Goal: Information Seeking & Learning: Learn about a topic

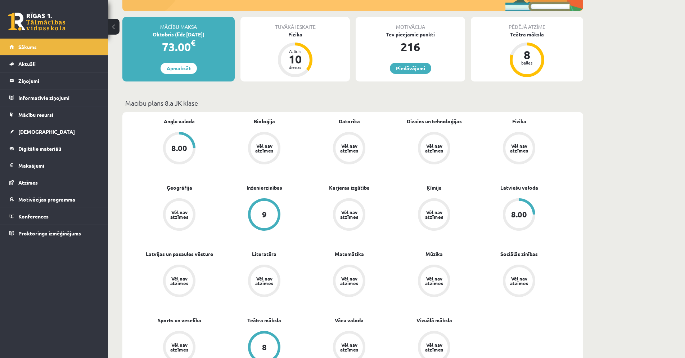
scroll to position [108, 0]
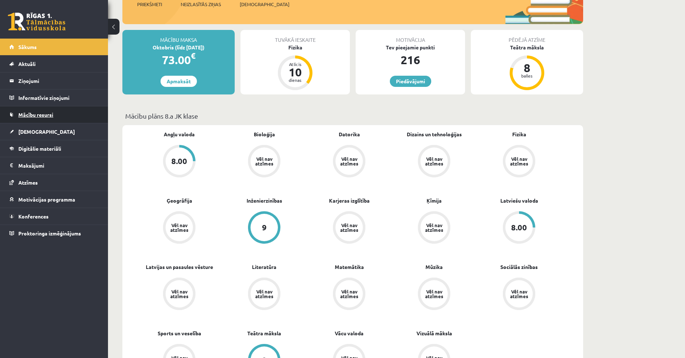
click at [69, 116] on link "Mācību resursi" at bounding box center [54, 114] width 90 height 17
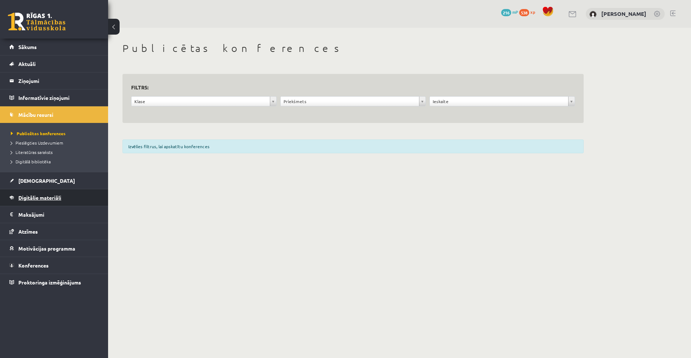
click at [70, 195] on link "Digitālie materiāli" at bounding box center [54, 197] width 90 height 17
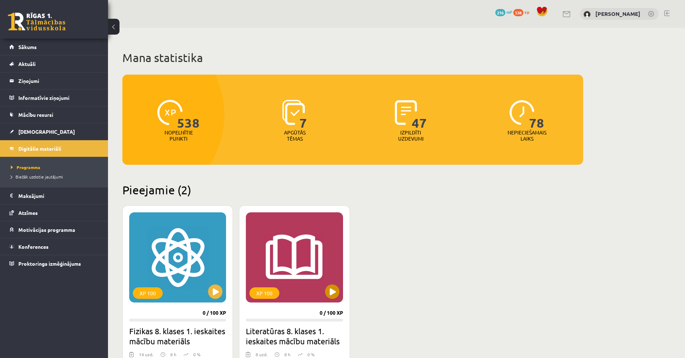
scroll to position [108, 0]
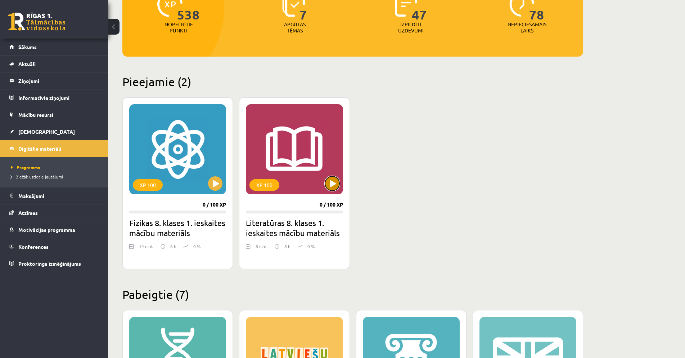
click at [331, 188] on button at bounding box center [332, 183] width 14 height 14
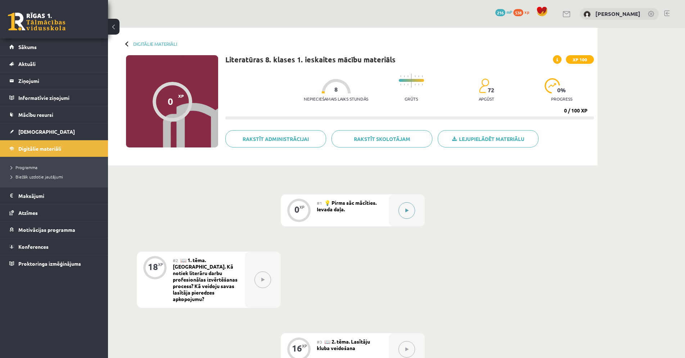
click at [406, 213] on button at bounding box center [407, 210] width 17 height 17
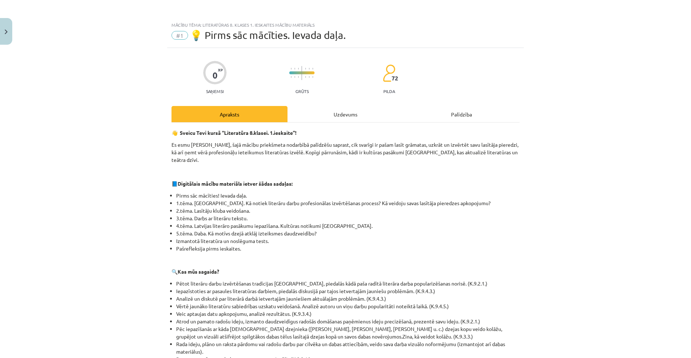
click at [345, 111] on div "Uzdevums" at bounding box center [345, 114] width 116 height 16
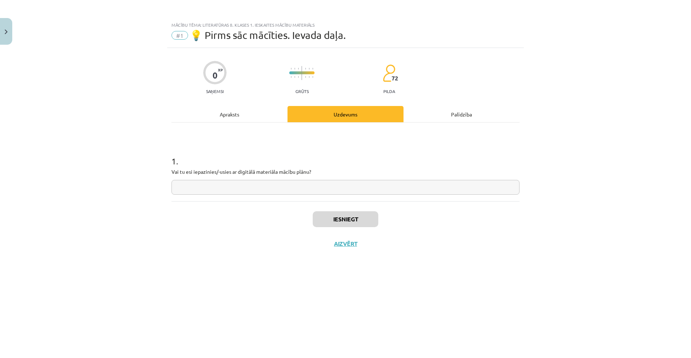
click at [281, 189] on input "text" at bounding box center [345, 187] width 348 height 15
type input "*"
type input "**"
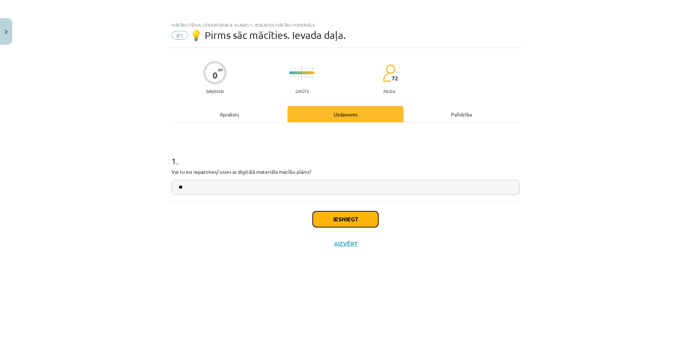
click at [363, 222] on button "Iesniegt" at bounding box center [346, 219] width 66 height 16
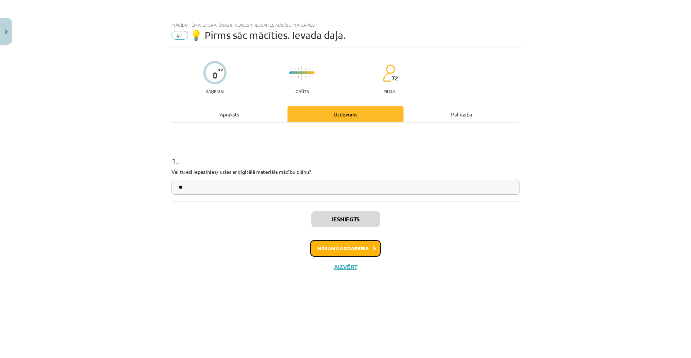
click at [367, 251] on button "Nākamā nodarbība" at bounding box center [345, 248] width 71 height 17
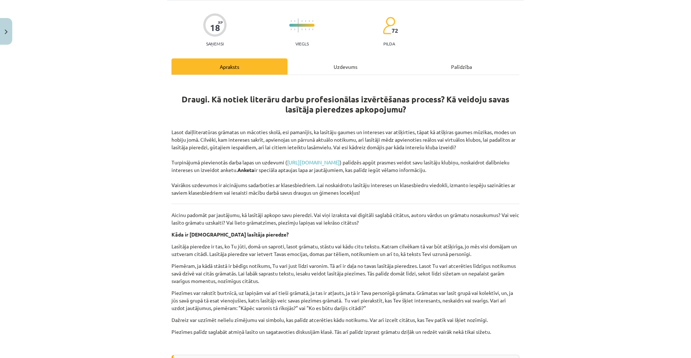
scroll to position [70, 0]
click at [338, 59] on div "Uzdevums" at bounding box center [345, 67] width 116 height 16
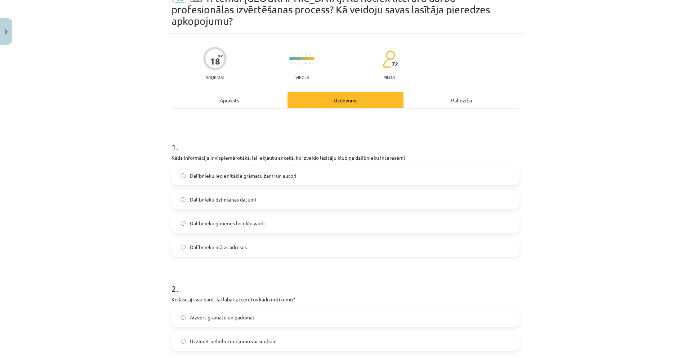
scroll to position [18, 0]
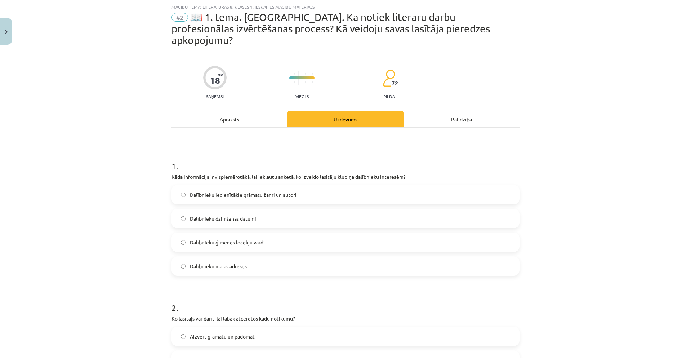
click at [274, 185] on label "Dalībnieku iecienītākie grāmatu žanri un autori" at bounding box center [345, 194] width 346 height 18
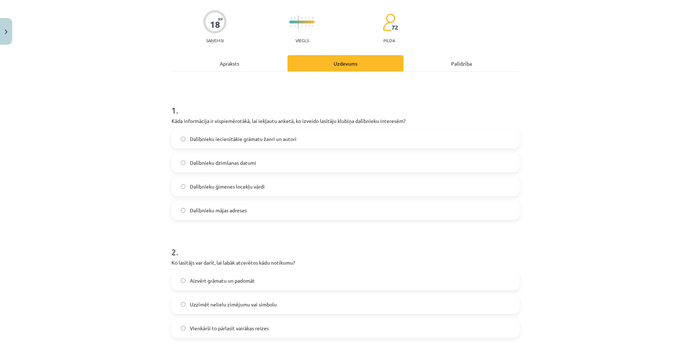
scroll to position [90, 0]
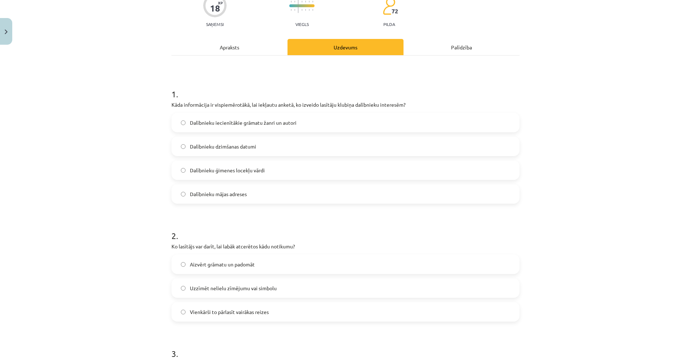
click at [299, 279] on label "Uzzīmēt nelielu zīmējumu vai simbolu" at bounding box center [345, 288] width 346 height 18
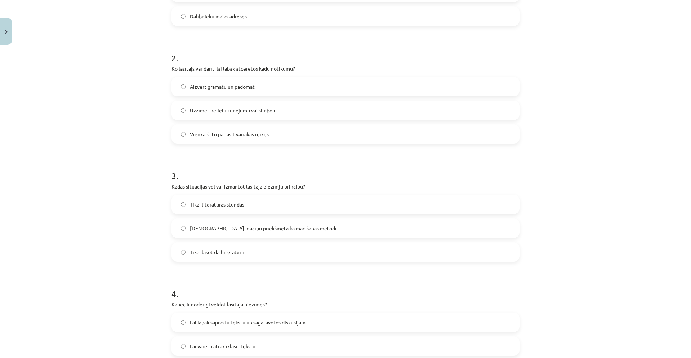
scroll to position [270, 0]
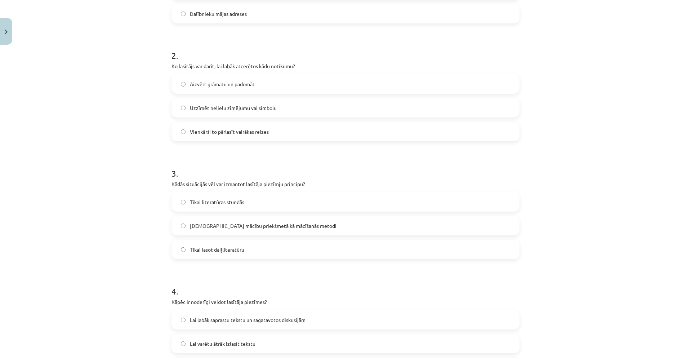
click at [300, 219] on label "[DEMOGRAPHIC_DATA] mācību priekšmetā kā mācīšanās metodi" at bounding box center [345, 225] width 346 height 18
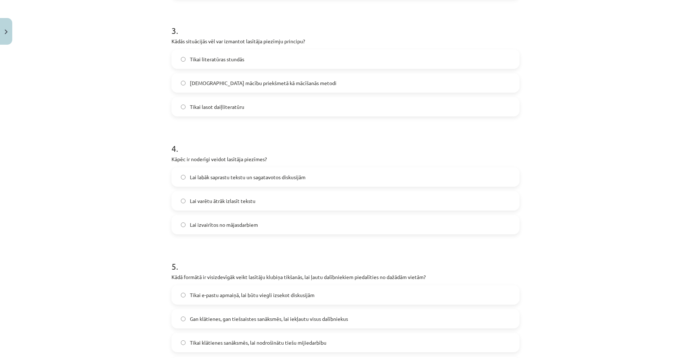
scroll to position [414, 0]
click at [327, 166] on label "Lai labāk saprastu tekstu un sagatavotos diskusijām" at bounding box center [345, 175] width 346 height 18
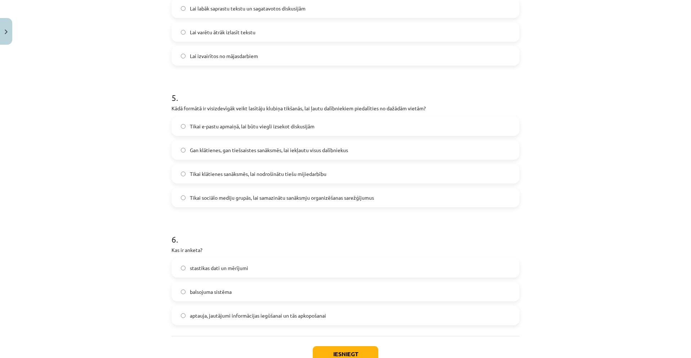
scroll to position [594, 0]
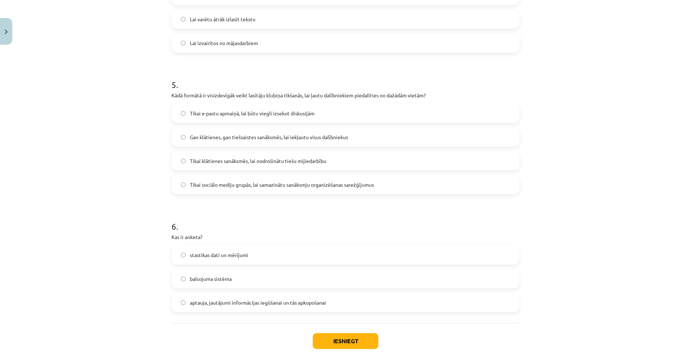
click at [349, 128] on label "Gan klātienes, gan tiešsaistes sanāksmēs, lai iekļautu visus dalībniekus" at bounding box center [345, 137] width 346 height 18
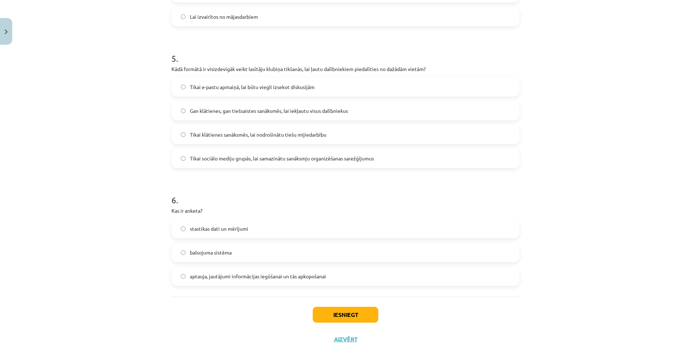
click at [314, 272] on span "aptauja, jautājumi informācijas iegūšanai un tās apkopošanai" at bounding box center [258, 276] width 136 height 8
click at [353, 307] on button "Iesniegt" at bounding box center [346, 315] width 66 height 16
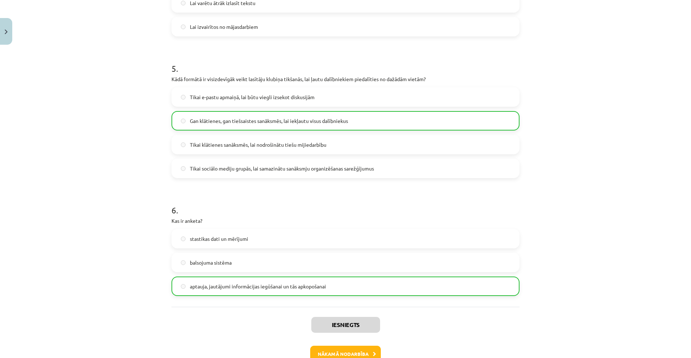
scroll to position [644, 0]
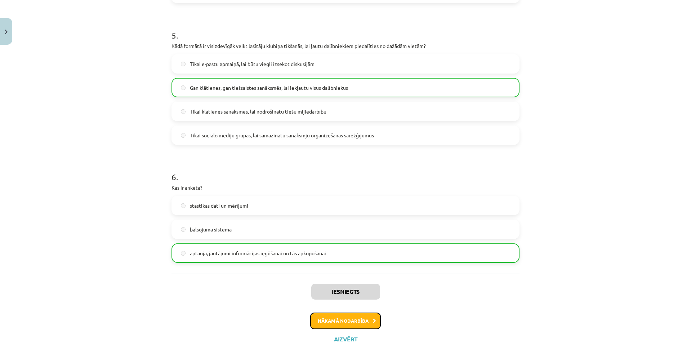
click at [365, 312] on button "Nākamā nodarbība" at bounding box center [345, 320] width 71 height 17
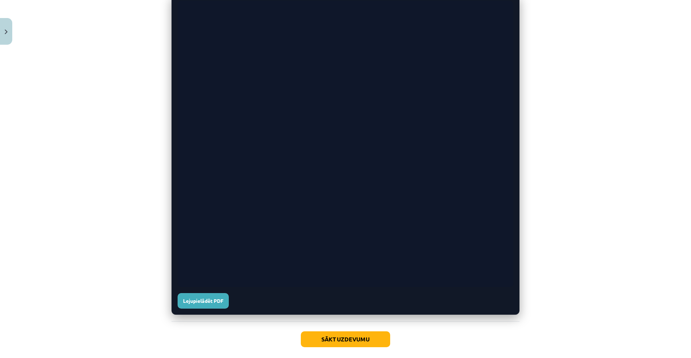
scroll to position [312, 0]
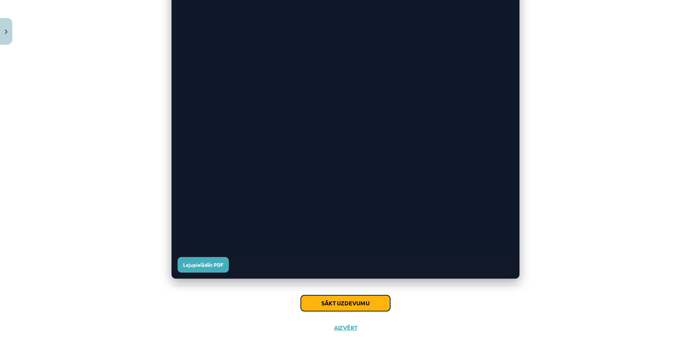
click at [375, 304] on button "Sākt uzdevumu" at bounding box center [345, 303] width 89 height 16
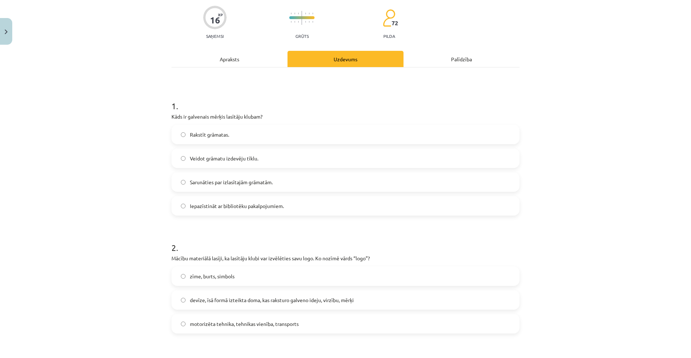
scroll to position [0, 0]
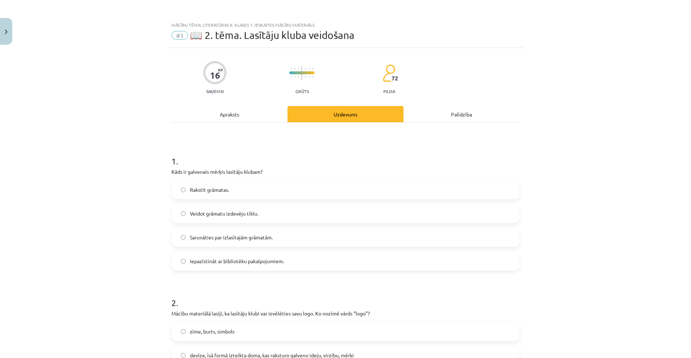
click at [306, 237] on label "Sarunāties par izlasītajām grāmatām." at bounding box center [345, 237] width 346 height 18
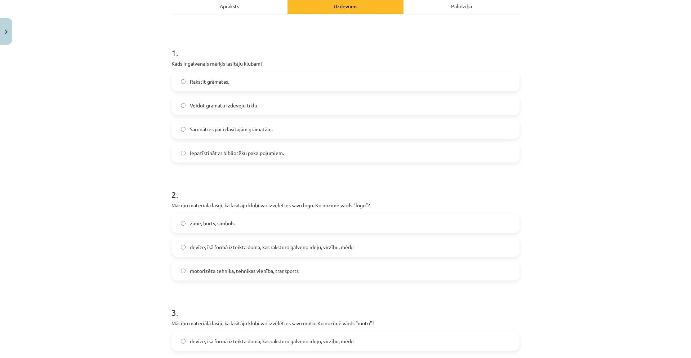
scroll to position [180, 0]
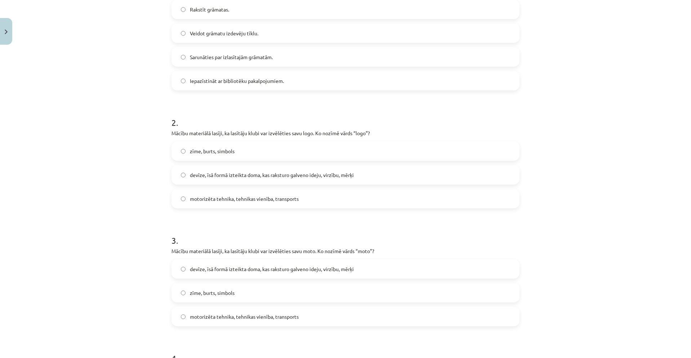
click at [233, 146] on label "zīme, burts, simbols" at bounding box center [345, 151] width 346 height 18
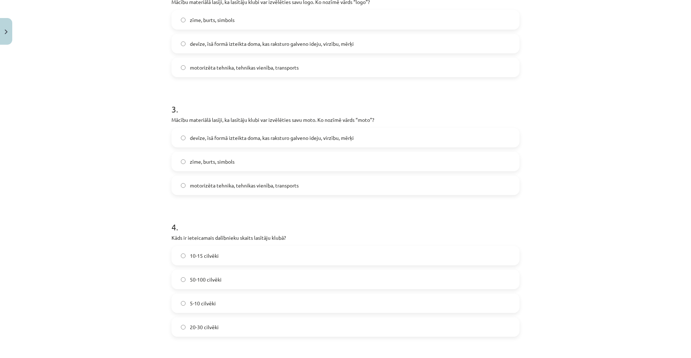
scroll to position [324, 0]
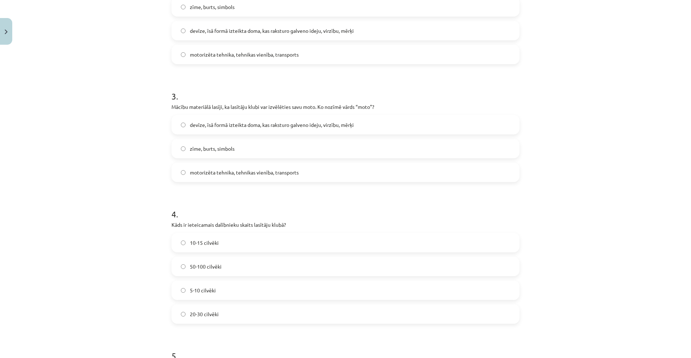
click at [328, 129] on label "devīze, īsā formā izteikta doma, kas raksturo galveno ideju, virzību, mērķi" at bounding box center [345, 125] width 346 height 18
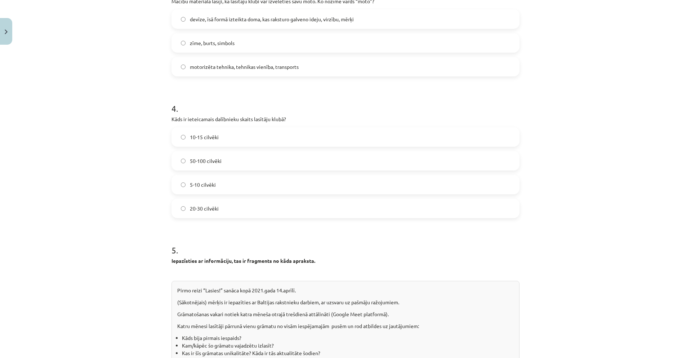
scroll to position [432, 0]
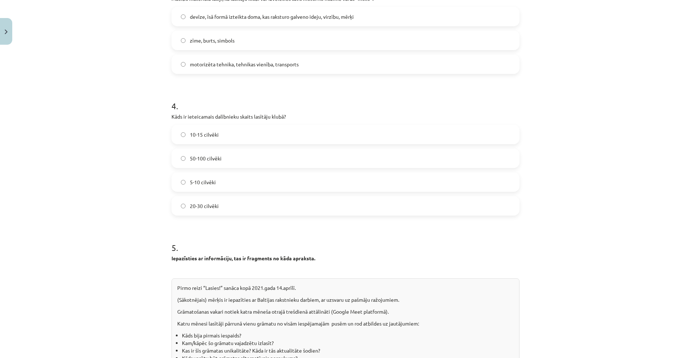
click at [242, 185] on label "5-10 cilvēki" at bounding box center [345, 182] width 346 height 18
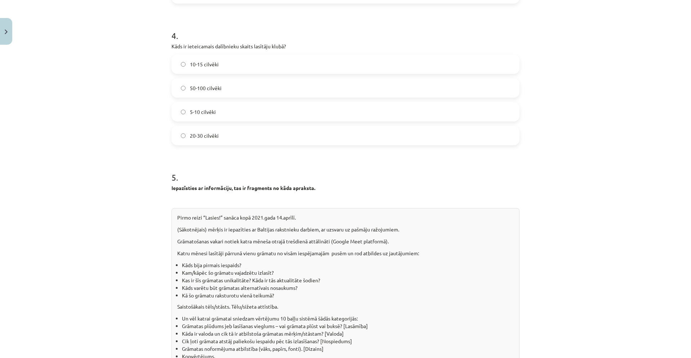
scroll to position [504, 0]
click at [272, 62] on label "10-15 cilvēki" at bounding box center [345, 62] width 346 height 18
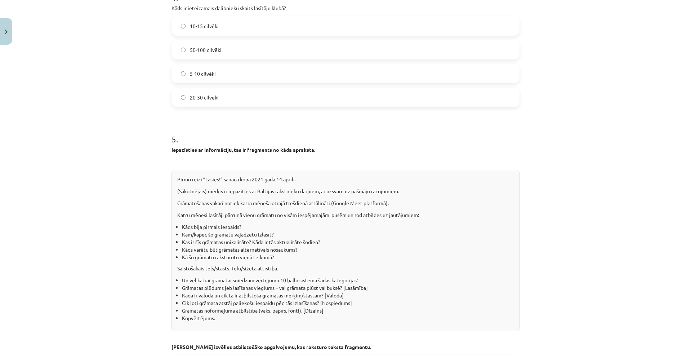
scroll to position [540, 0]
click at [230, 80] on label "5-10 cilvēki" at bounding box center [345, 74] width 346 height 18
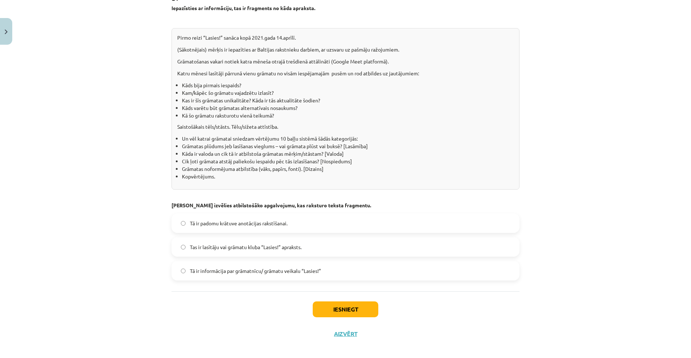
scroll to position [684, 0]
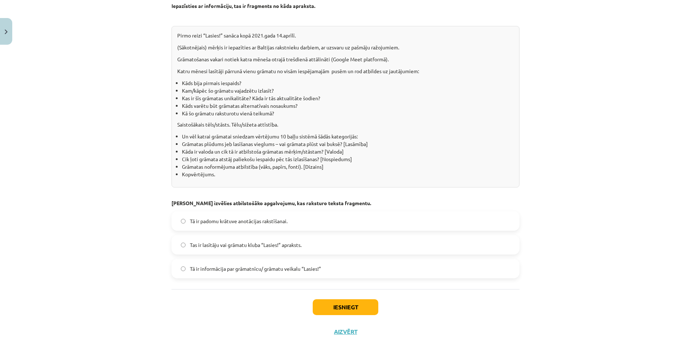
click at [311, 245] on label "Tas ir lasītāju vai grāmatu kluba “Lasies!” apraksts." at bounding box center [345, 245] width 346 height 18
click at [355, 306] on button "Iesniegt" at bounding box center [346, 307] width 66 height 16
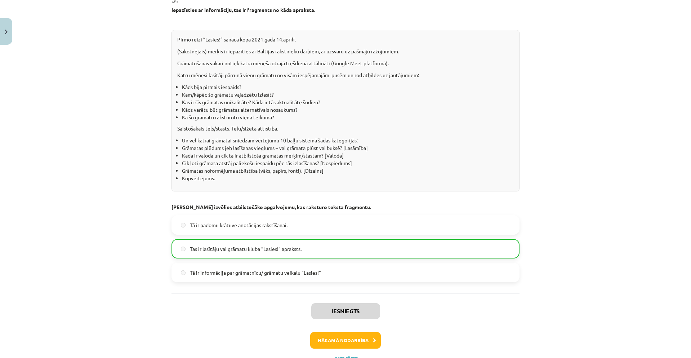
scroll to position [711, 0]
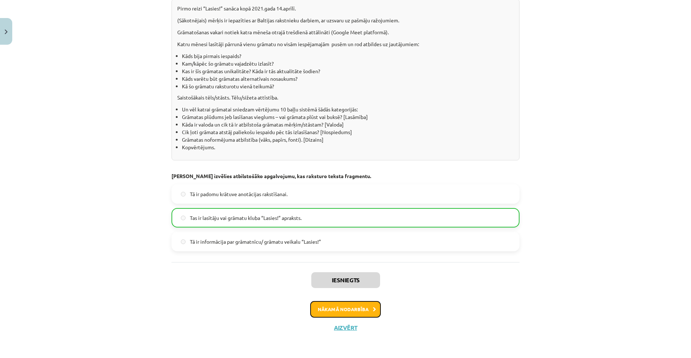
click at [367, 305] on button "Nākamā nodarbība" at bounding box center [345, 309] width 71 height 17
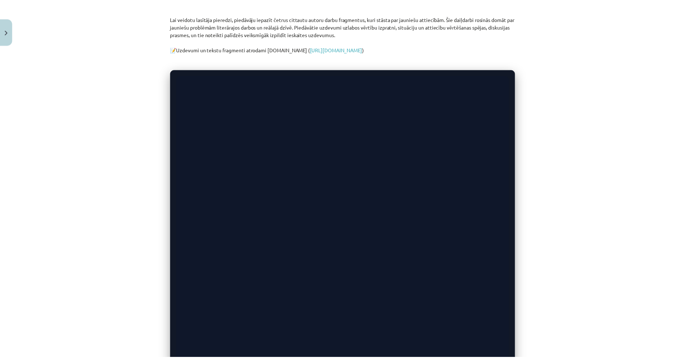
scroll to position [18, 0]
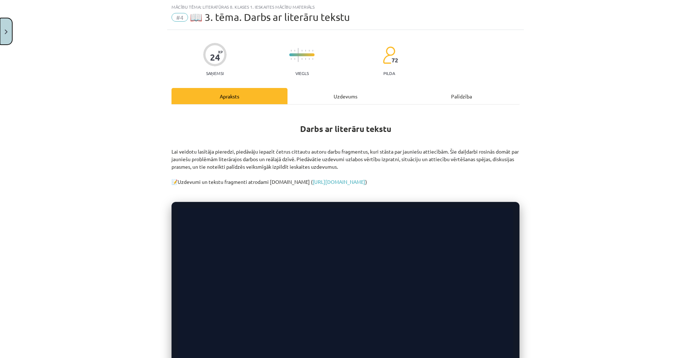
click at [6, 33] on img "Close" at bounding box center [6, 32] width 3 height 5
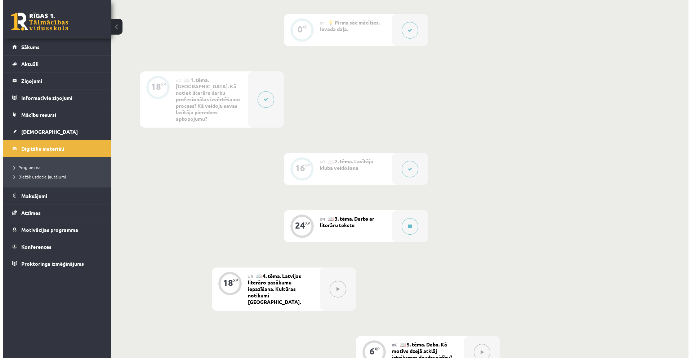
scroll to position [216, 0]
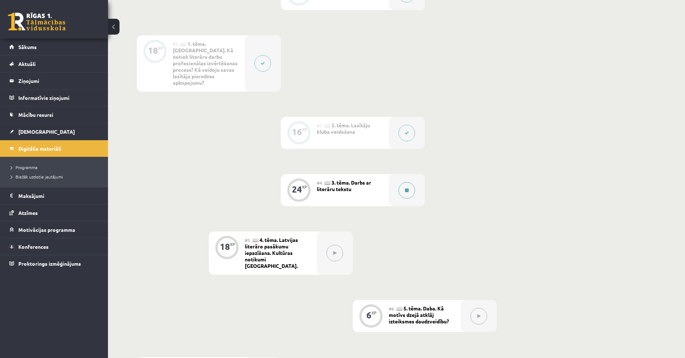
click at [397, 178] on div at bounding box center [407, 190] width 36 height 32
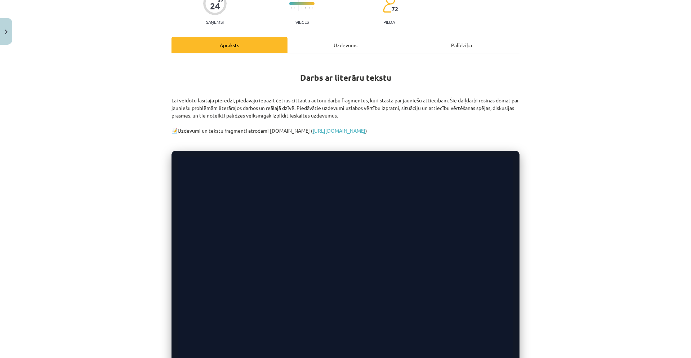
scroll to position [72, 0]
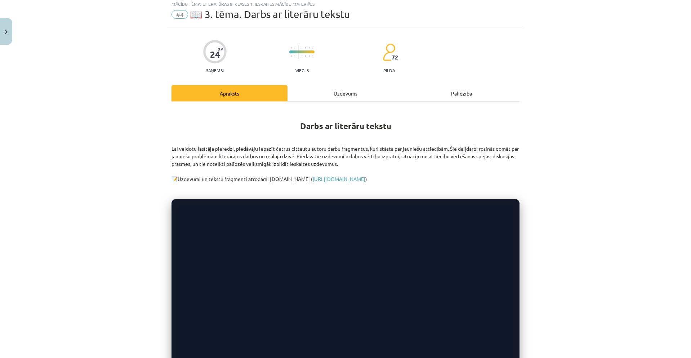
click at [345, 99] on div "Uzdevums" at bounding box center [345, 93] width 116 height 16
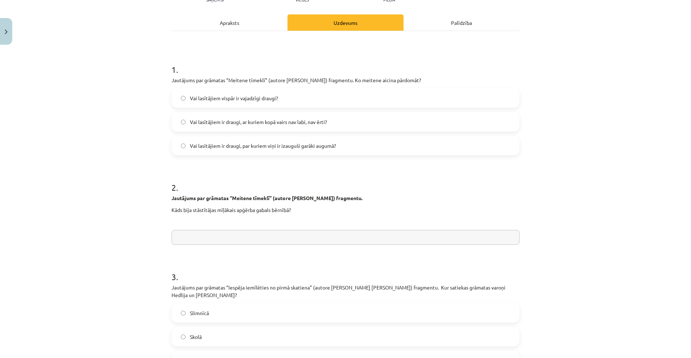
scroll to position [90, 0]
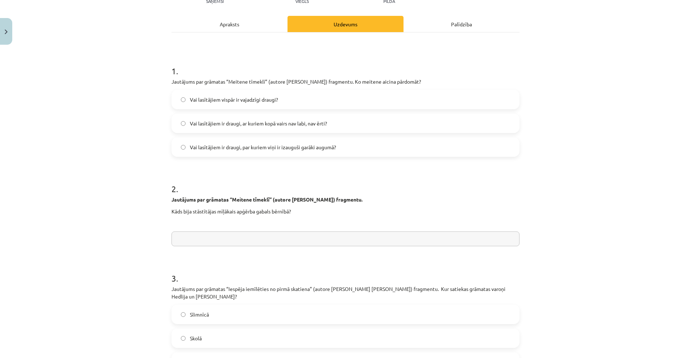
click at [255, 30] on div "Apraksts" at bounding box center [229, 24] width 116 height 16
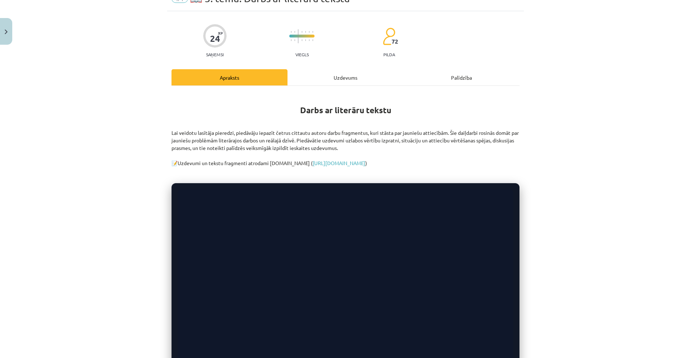
scroll to position [0, 0]
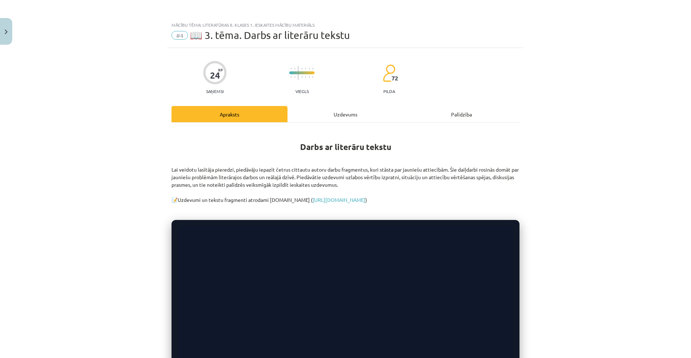
click at [357, 117] on div "Uzdevums" at bounding box center [345, 114] width 116 height 16
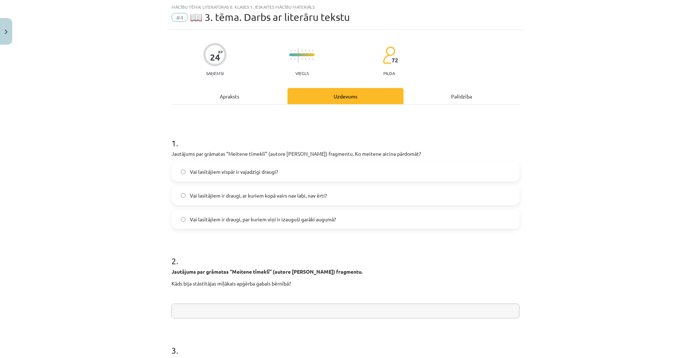
scroll to position [54, 0]
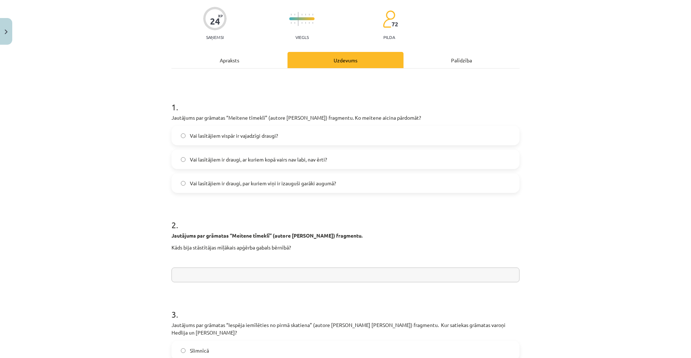
click at [232, 58] on div "Apraksts" at bounding box center [229, 60] width 116 height 16
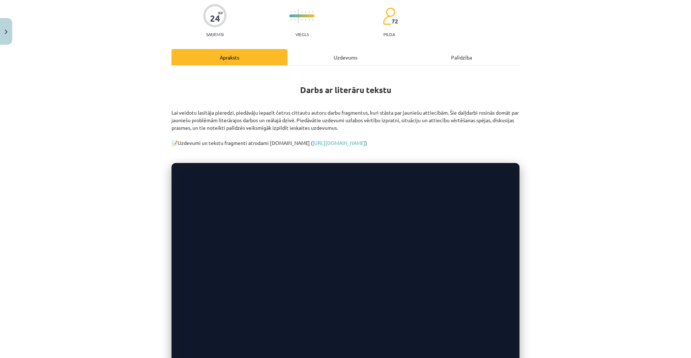
scroll to position [126, 0]
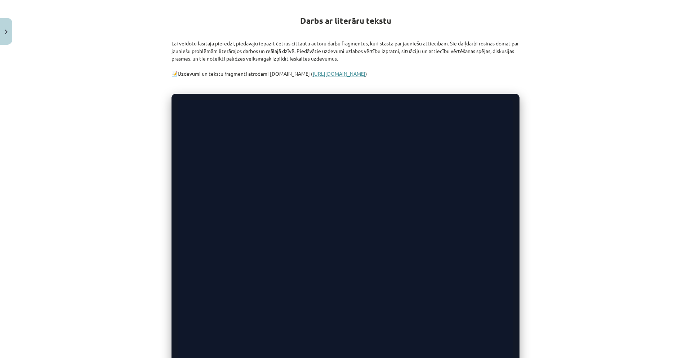
click at [365, 75] on link "[URL][DOMAIN_NAME]" at bounding box center [339, 73] width 53 height 6
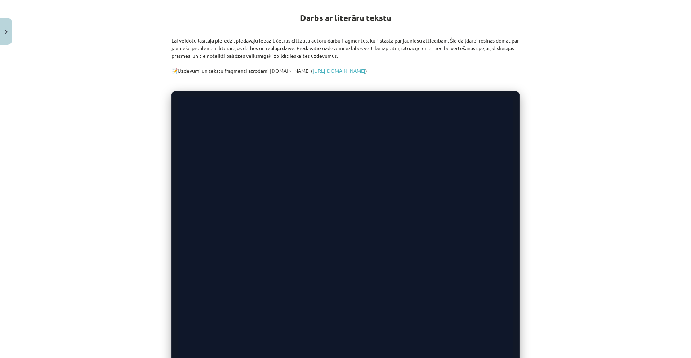
scroll to position [0, 0]
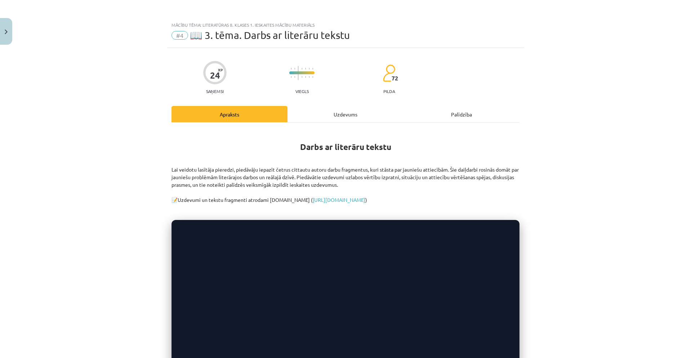
click at [330, 115] on div "Uzdevums" at bounding box center [345, 114] width 116 height 16
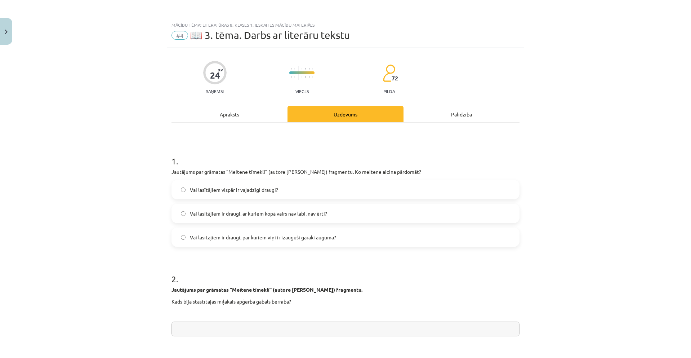
click at [241, 109] on div "Apraksts" at bounding box center [229, 114] width 116 height 16
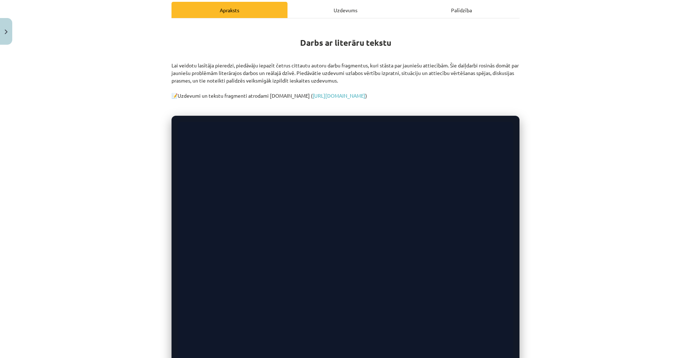
scroll to position [90, 0]
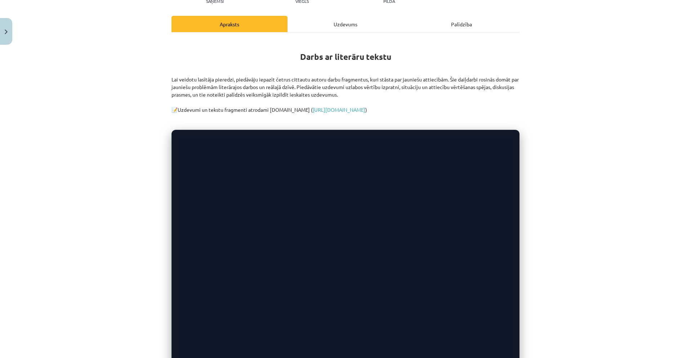
click at [349, 26] on div "Uzdevums" at bounding box center [345, 24] width 116 height 16
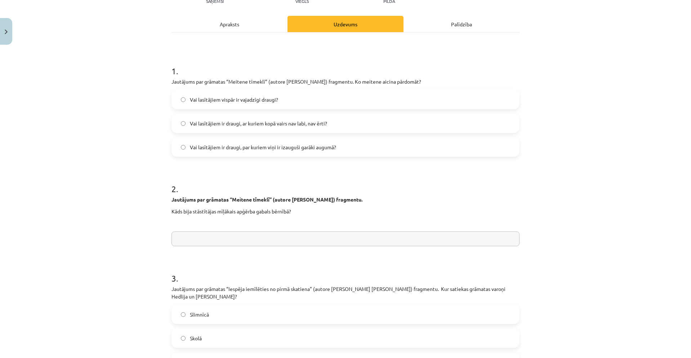
scroll to position [18, 0]
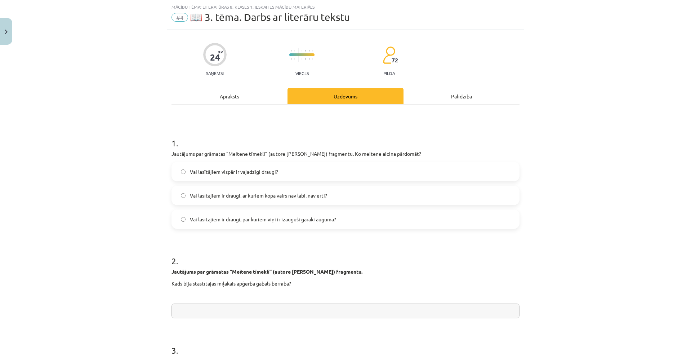
click at [339, 309] on input "text" at bounding box center [345, 310] width 348 height 15
type input "*******"
click at [250, 98] on div "Apraksts" at bounding box center [229, 96] width 116 height 16
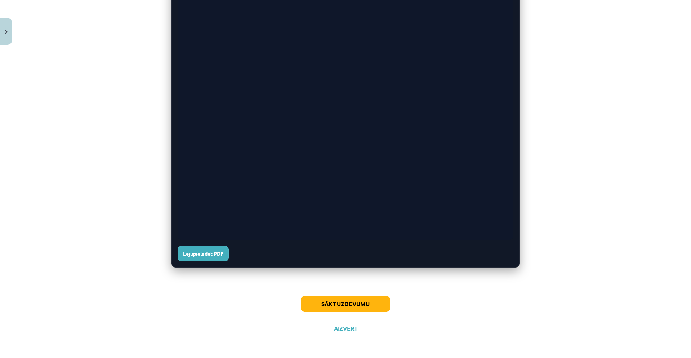
scroll to position [273, 0]
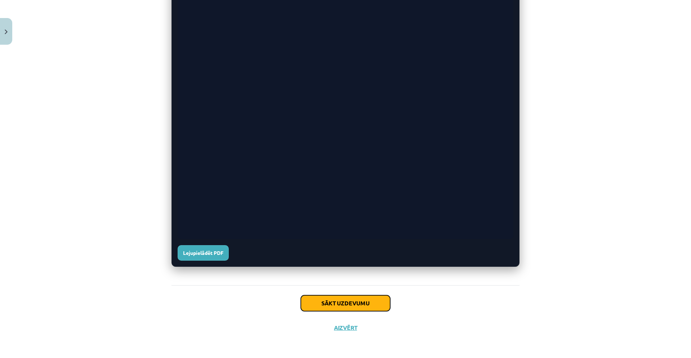
click at [362, 303] on button "Sākt uzdevumu" at bounding box center [345, 303] width 89 height 16
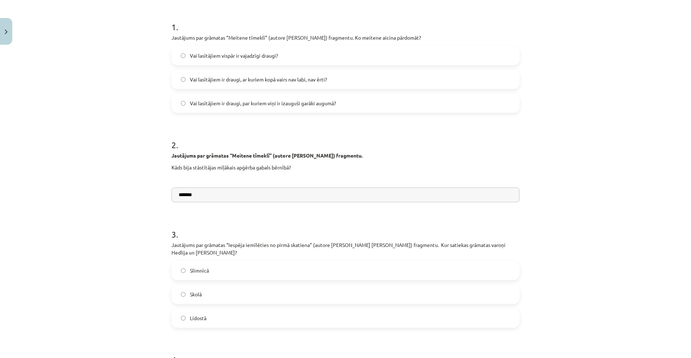
scroll to position [18, 0]
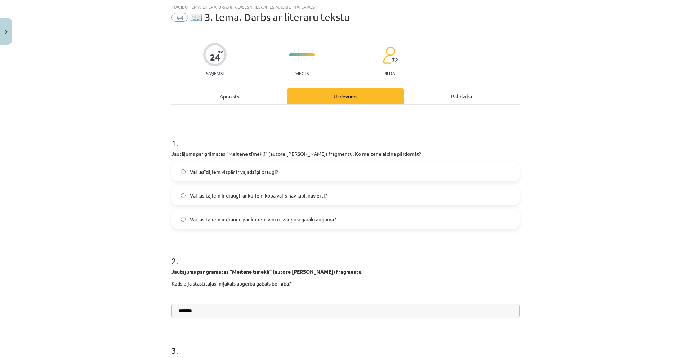
click at [332, 194] on label "Vai lasītājiem ir draugi, ar kuriem kopā vairs nav labi, nav ērti?" at bounding box center [345, 195] width 346 height 18
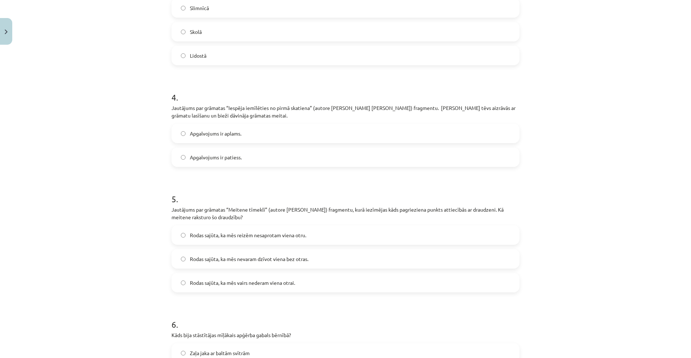
scroll to position [432, 0]
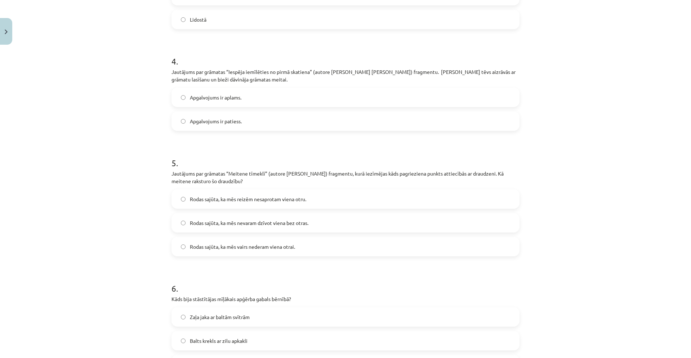
click at [316, 192] on label "Rodas sajūta, ka mēs reizēm nesaprotam viena otru." at bounding box center [345, 199] width 346 height 18
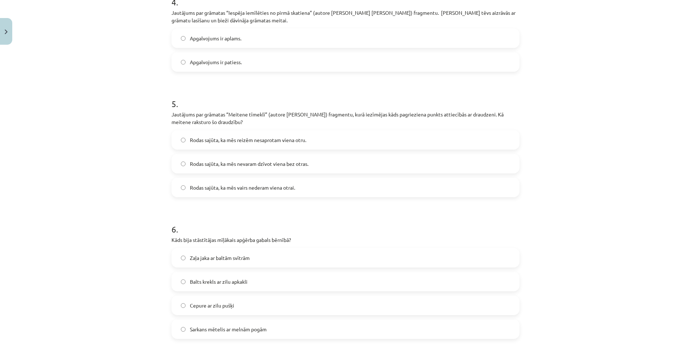
scroll to position [504, 0]
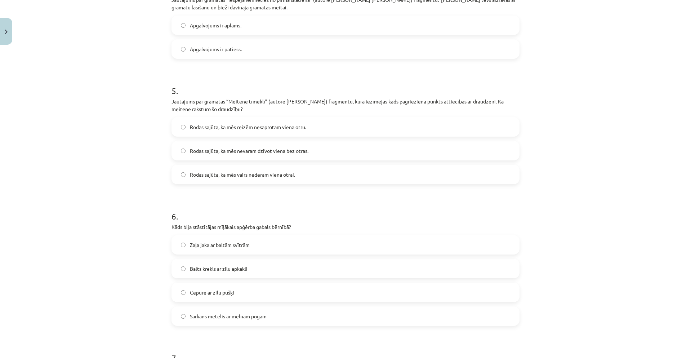
click at [354, 311] on label "Sarkans mētelis ar melnām pogām" at bounding box center [345, 316] width 346 height 18
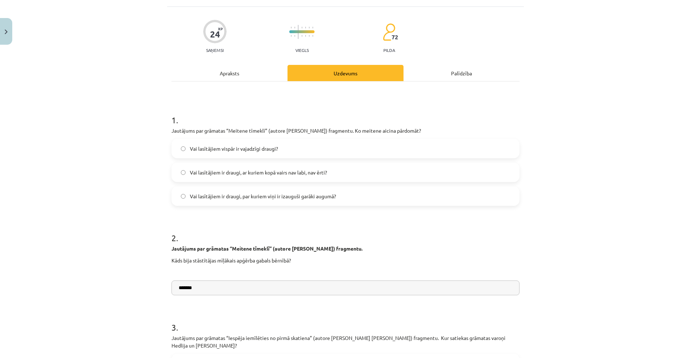
scroll to position [0, 0]
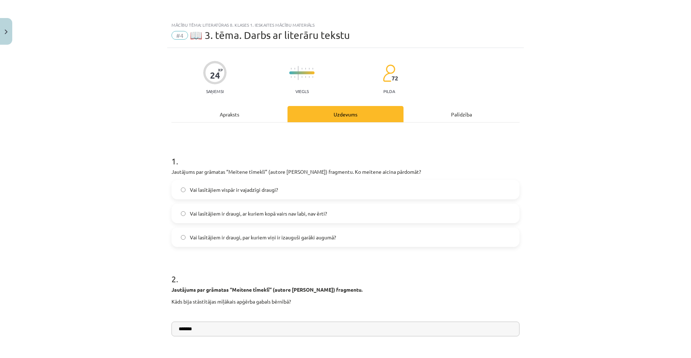
click at [260, 116] on div "Apraksts" at bounding box center [229, 114] width 116 height 16
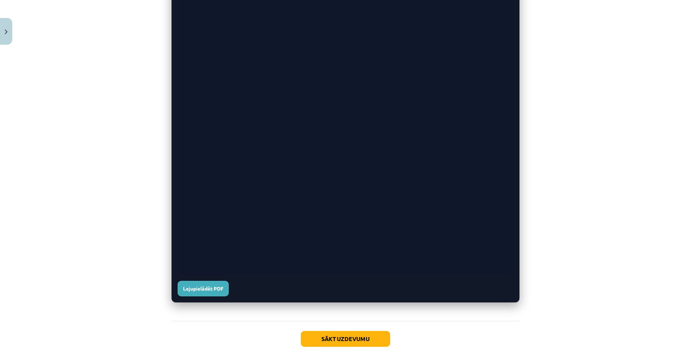
scroll to position [237, 0]
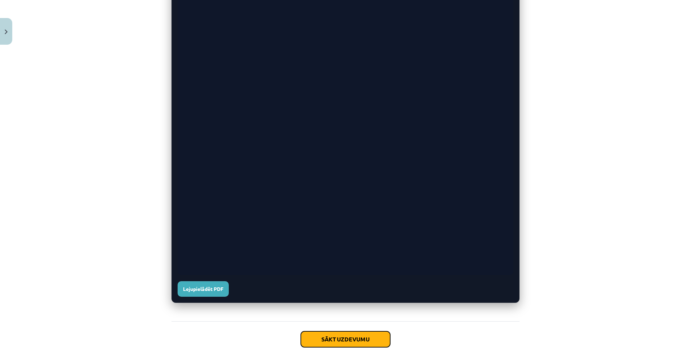
click at [373, 337] on button "Sākt uzdevumu" at bounding box center [345, 339] width 89 height 16
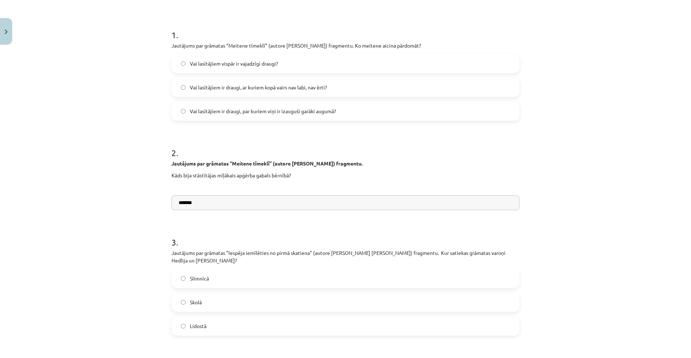
scroll to position [0, 0]
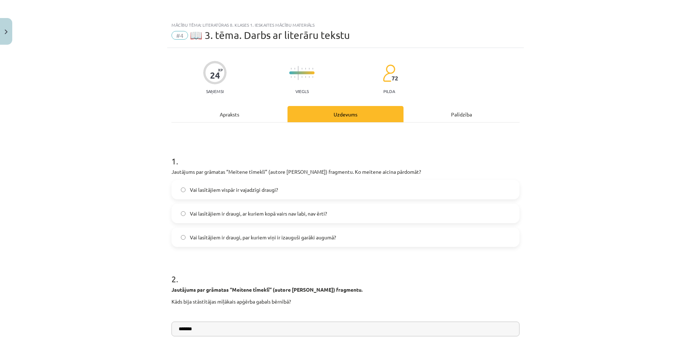
click at [231, 113] on div "Apraksts" at bounding box center [229, 114] width 116 height 16
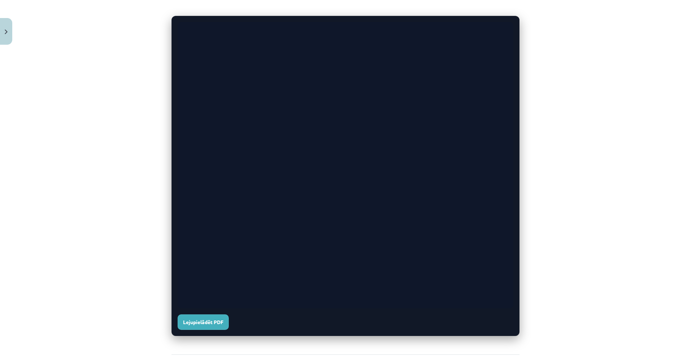
scroll to position [201, 0]
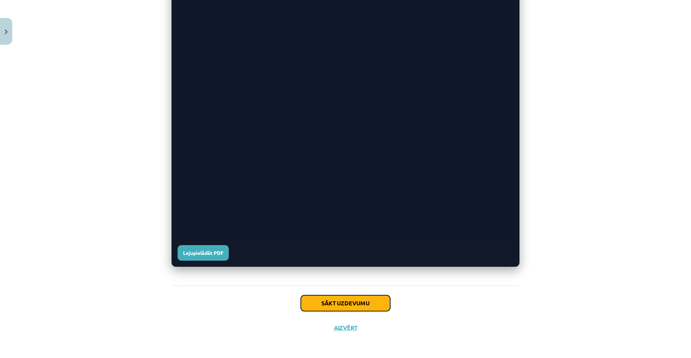
click at [371, 300] on button "Sākt uzdevumu" at bounding box center [345, 303] width 89 height 16
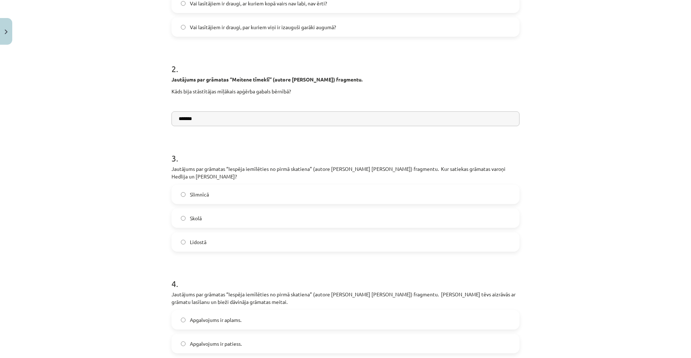
scroll to position [200, 0]
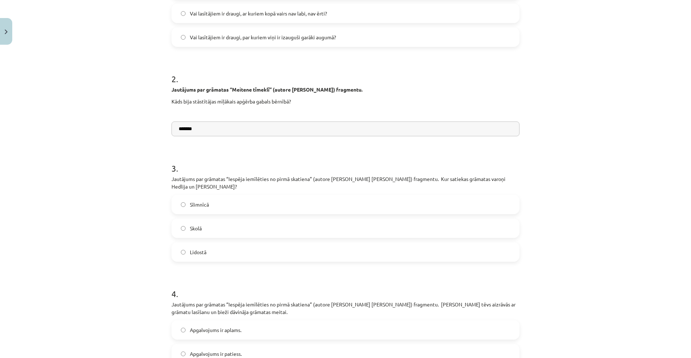
click at [340, 247] on label "Lidostā" at bounding box center [345, 252] width 346 height 18
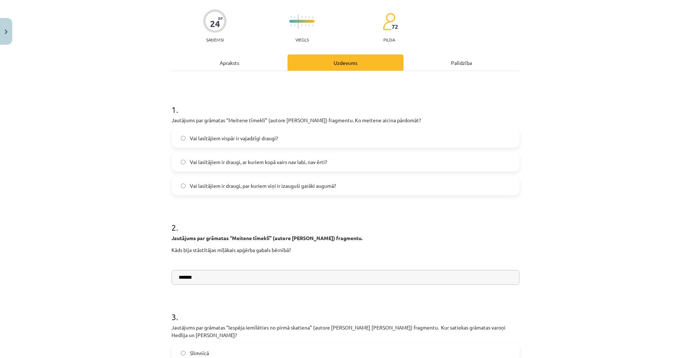
scroll to position [0, 0]
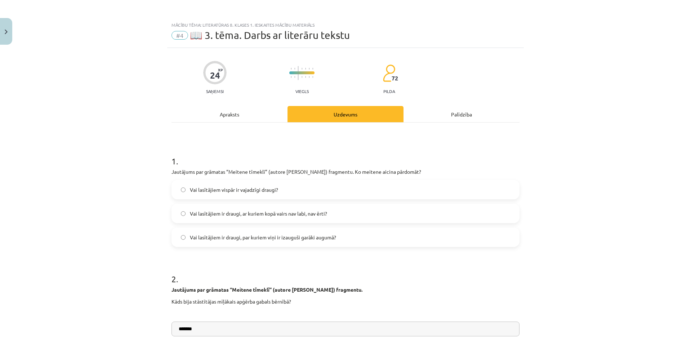
click at [272, 116] on div "Apraksts" at bounding box center [229, 114] width 116 height 16
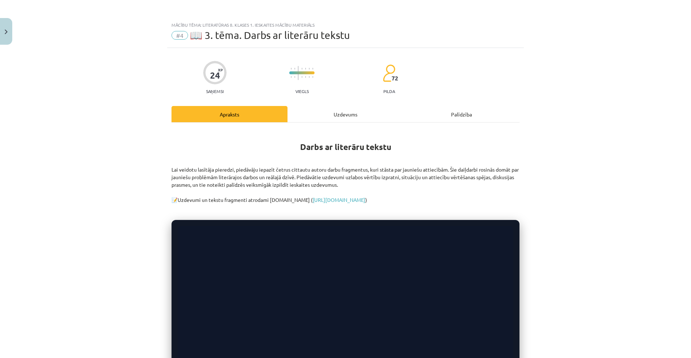
click at [331, 118] on div "Uzdevums" at bounding box center [345, 114] width 116 height 16
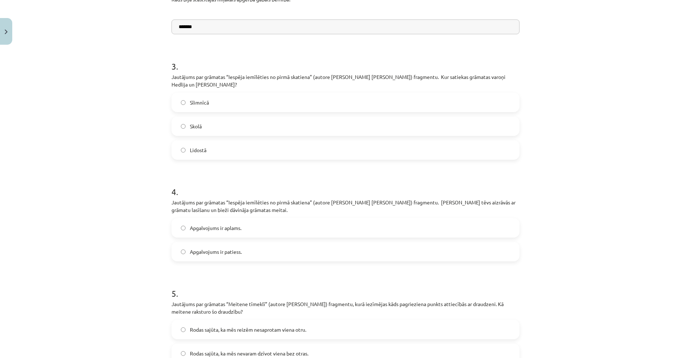
scroll to position [342, 0]
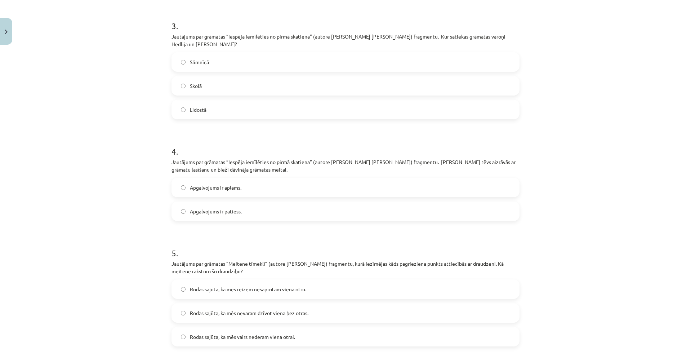
click at [321, 207] on label "Apgalvojums ir patiess." at bounding box center [345, 211] width 346 height 18
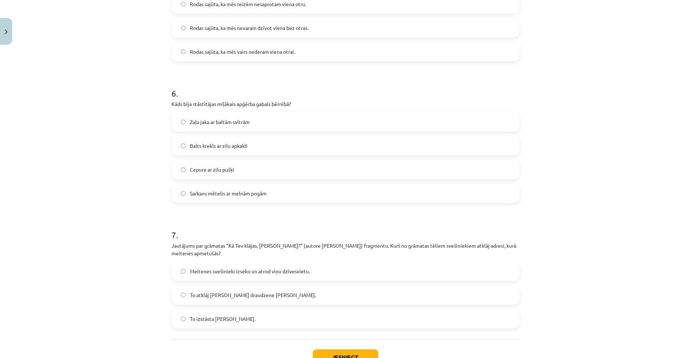
scroll to position [666, 0]
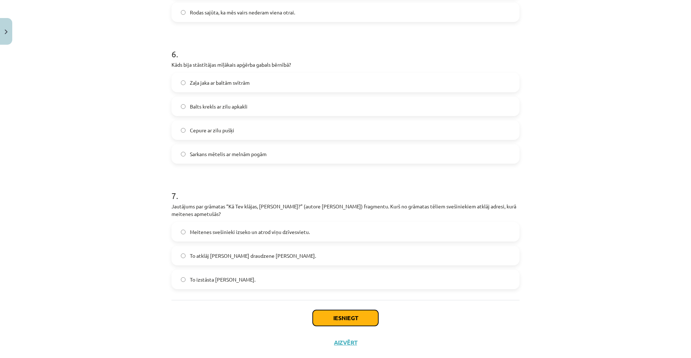
click at [334, 310] on button "Iesniegt" at bounding box center [346, 318] width 66 height 16
click at [251, 252] on span "To atklāj [PERSON_NAME] draudzene [PERSON_NAME]." at bounding box center [253, 256] width 126 height 8
click at [346, 340] on div "Iesniegt Aizvērt" at bounding box center [345, 325] width 348 height 50
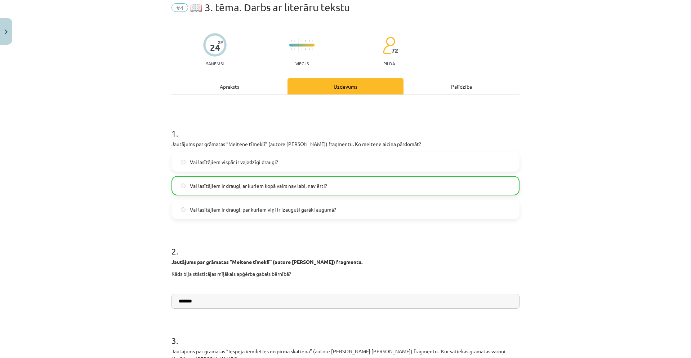
scroll to position [0, 0]
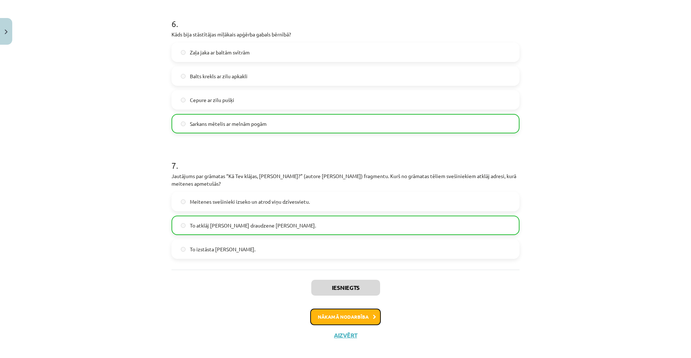
click at [373, 314] on icon at bounding box center [374, 316] width 3 height 5
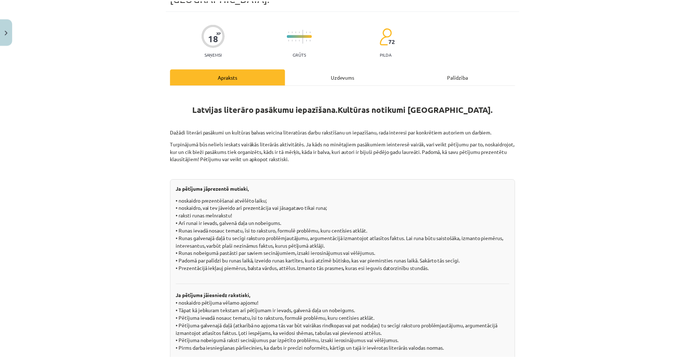
scroll to position [18, 0]
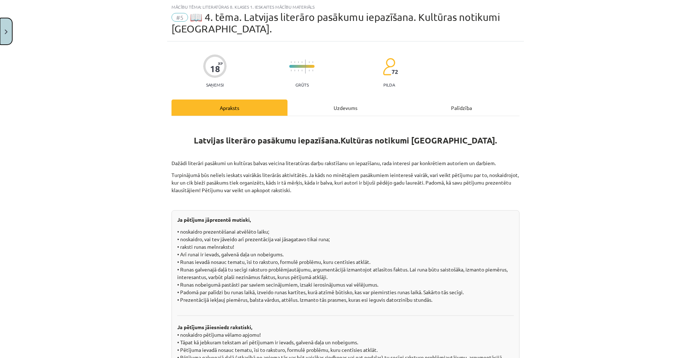
click at [10, 36] on button "Close" at bounding box center [6, 31] width 12 height 27
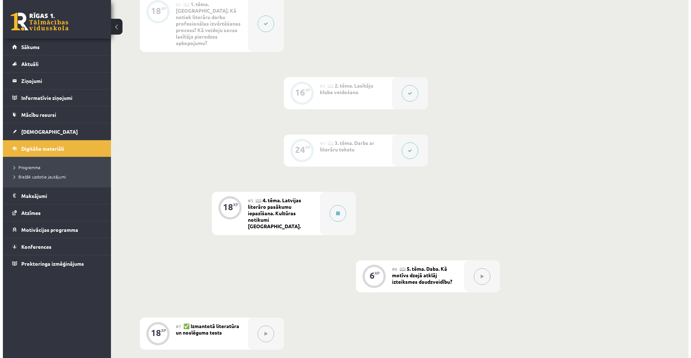
scroll to position [360, 0]
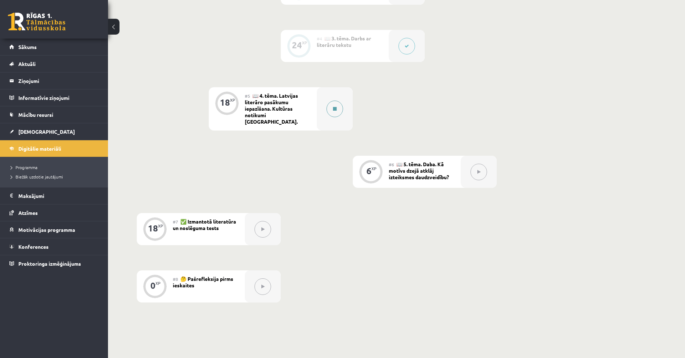
click at [341, 106] on div at bounding box center [335, 108] width 36 height 43
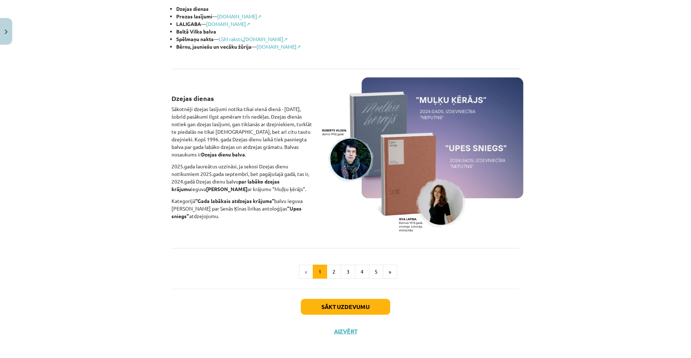
scroll to position [422, 0]
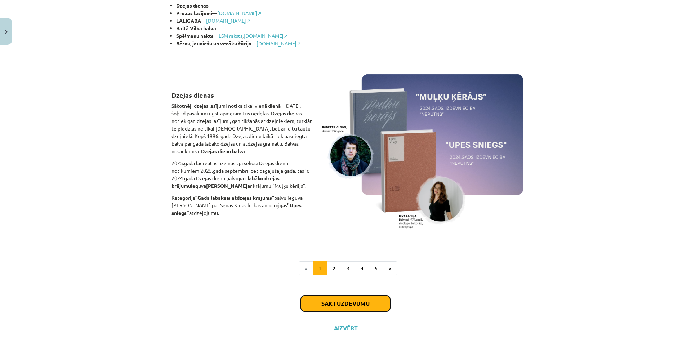
click at [377, 306] on button "Sākt uzdevumu" at bounding box center [345, 303] width 89 height 16
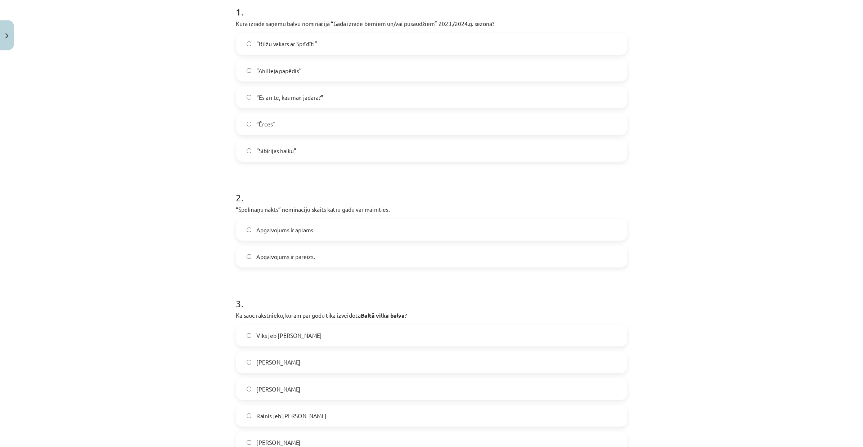
scroll to position [162, 0]
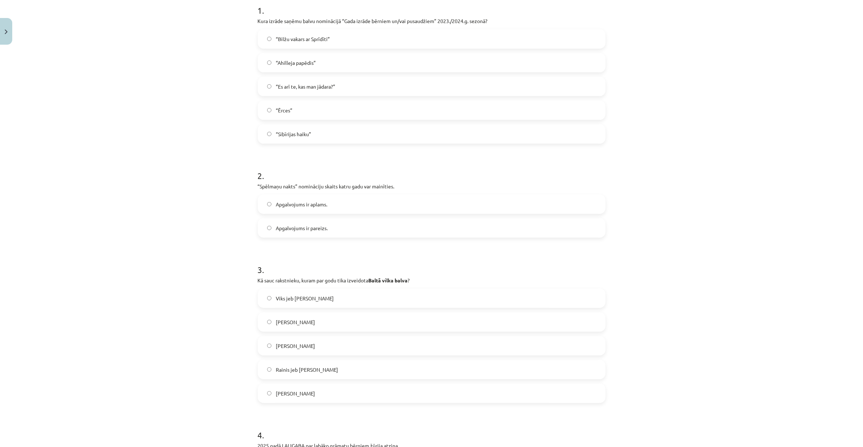
click at [690, 249] on div "Mācību tēma: Literatūras 8. klases 1. ieskaites mācību materiāls #5 📖 4. tēma. …" at bounding box center [431, 223] width 863 height 447
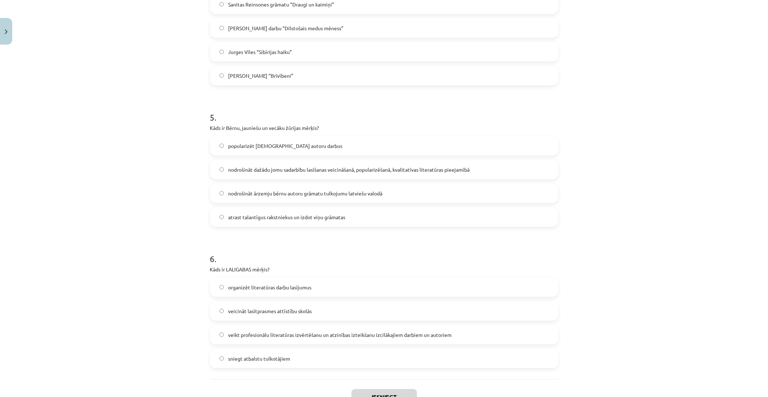
scroll to position [636, 0]
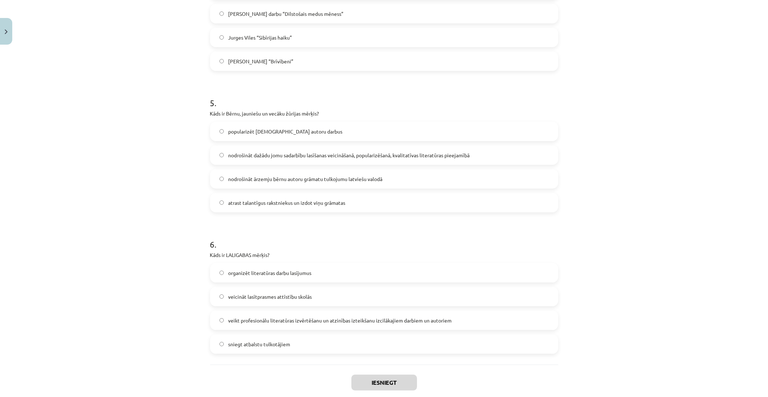
click at [436, 314] on label "veikt profesionālu literatūras izvērtēšanu un atzinības izteikšanu izcilākajiem…" at bounding box center [384, 321] width 346 height 18
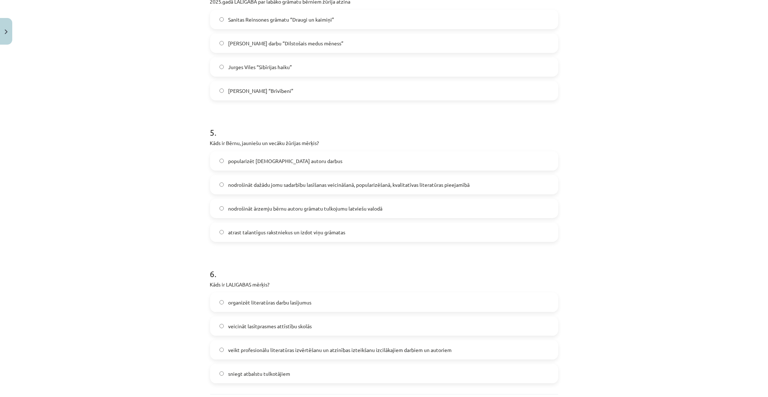
scroll to position [596, 0]
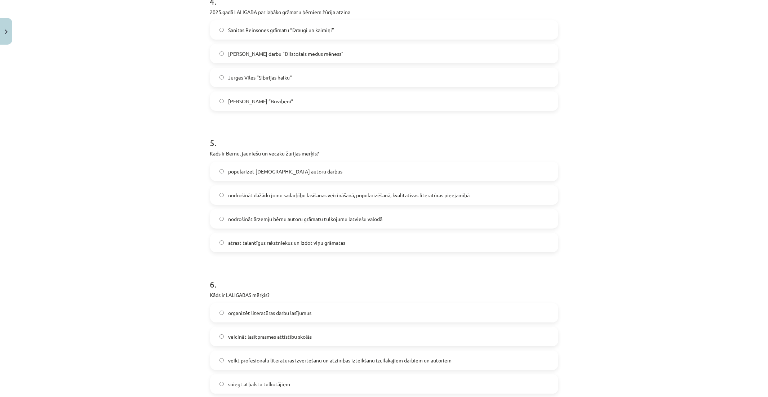
click at [488, 191] on label "nodrošināt dažādu jomu sadarbību lasīšanas veicināšanā, popularizēšanā, kvalita…" at bounding box center [384, 195] width 346 height 18
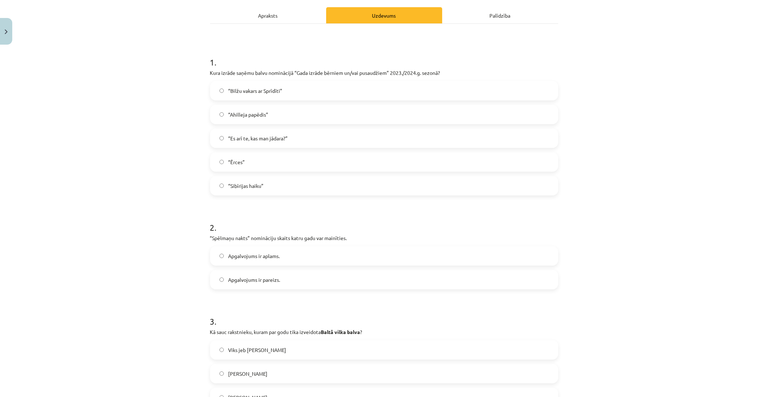
scroll to position [76, 0]
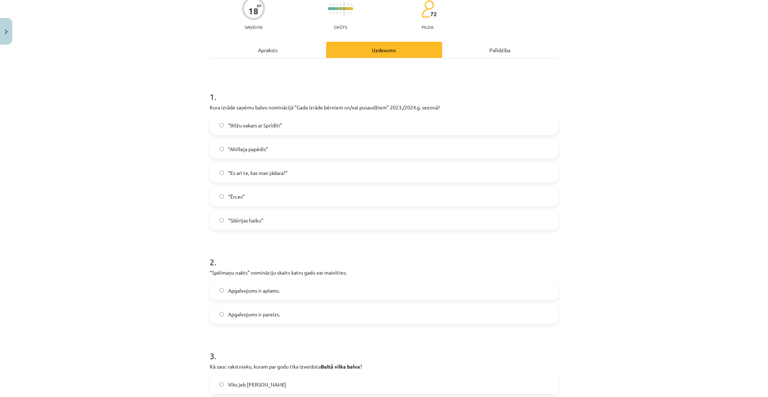
click at [372, 219] on label "“Sibīrijas haiku”" at bounding box center [384, 220] width 346 height 18
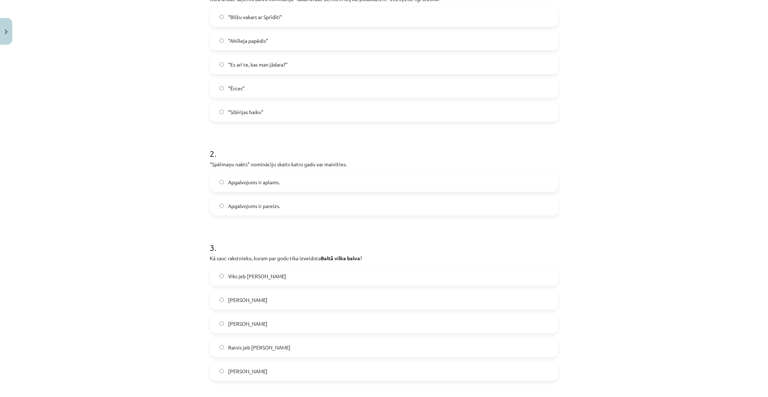
scroll to position [196, 0]
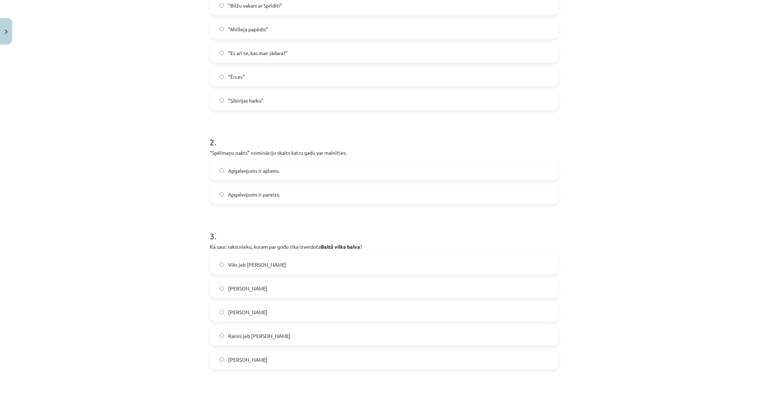
click at [321, 194] on label "Apgalvojums ir pareizs." at bounding box center [384, 194] width 346 height 18
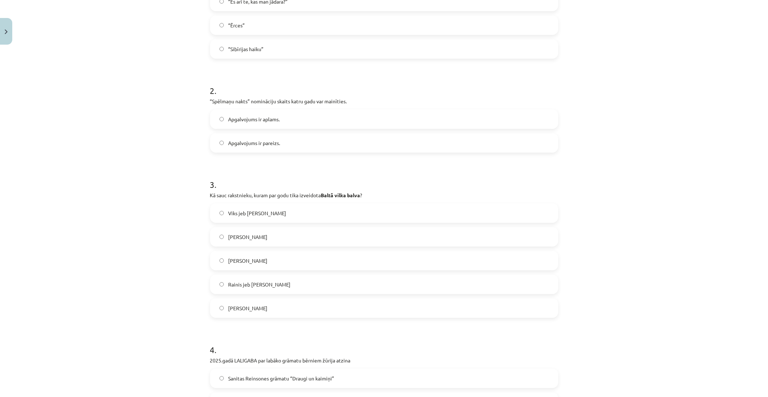
scroll to position [316, 0]
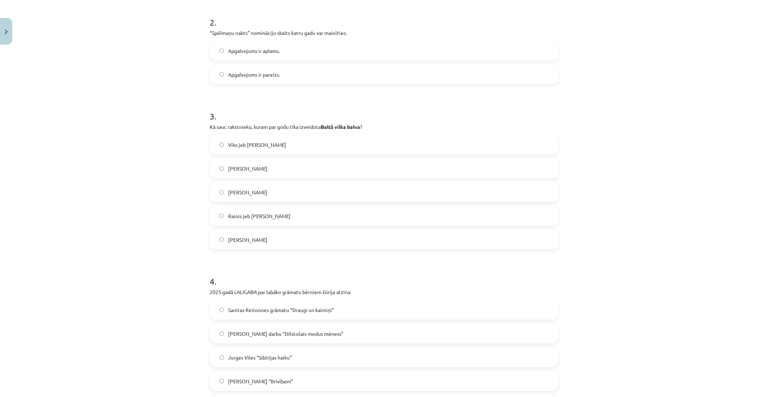
click at [252, 167] on span "[PERSON_NAME]" at bounding box center [247, 169] width 39 height 8
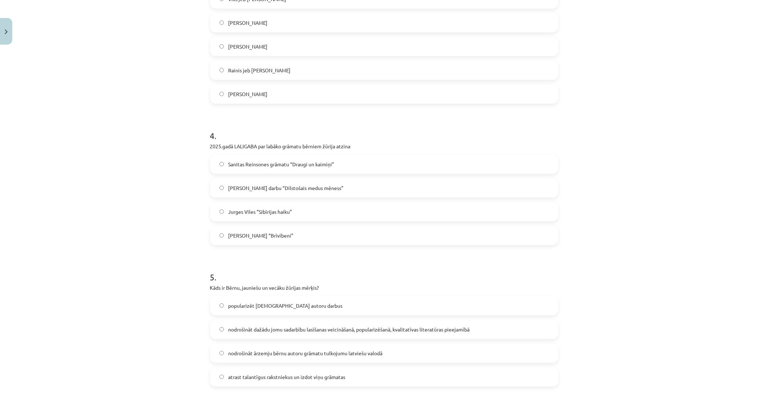
scroll to position [476, 0]
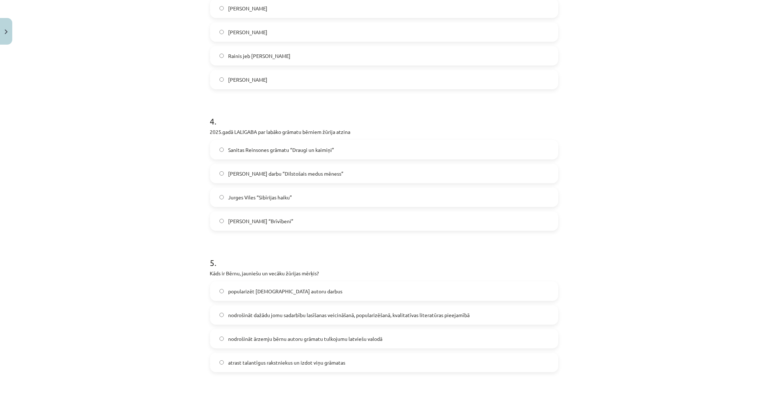
click at [336, 146] on label "Sanitas Reinsones grāmatu “Draugi un kaimiņi”" at bounding box center [384, 150] width 346 height 18
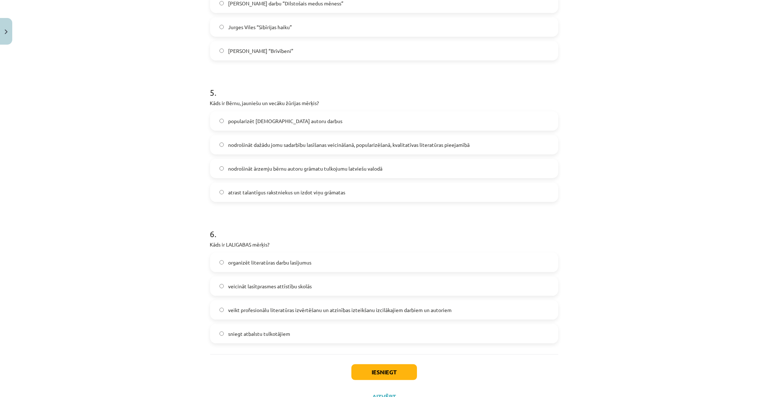
scroll to position [676, 0]
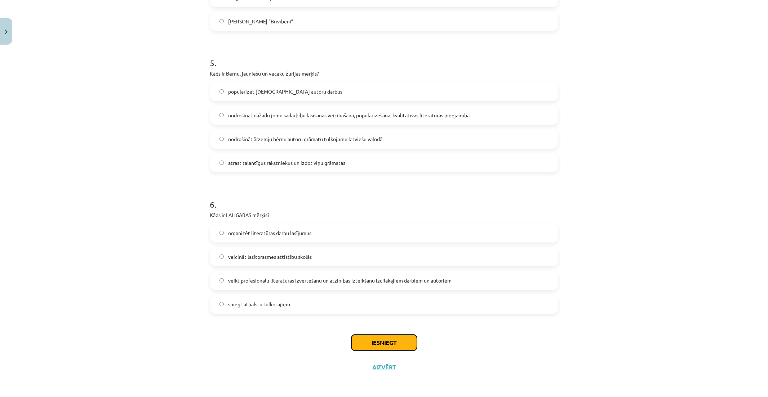
click at [400, 339] on button "Iesniegt" at bounding box center [384, 343] width 66 height 16
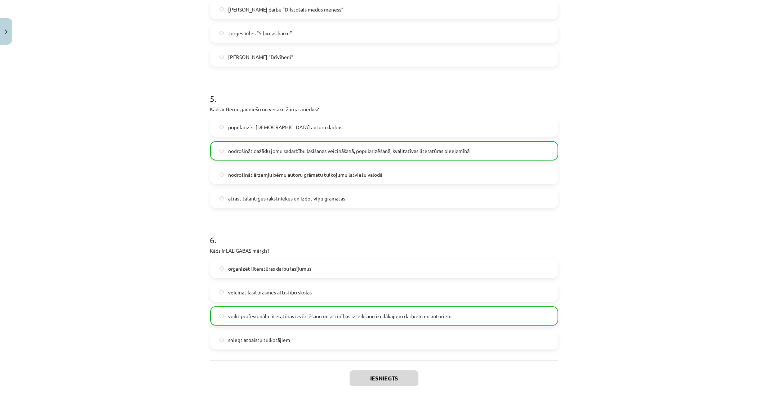
scroll to position [699, 0]
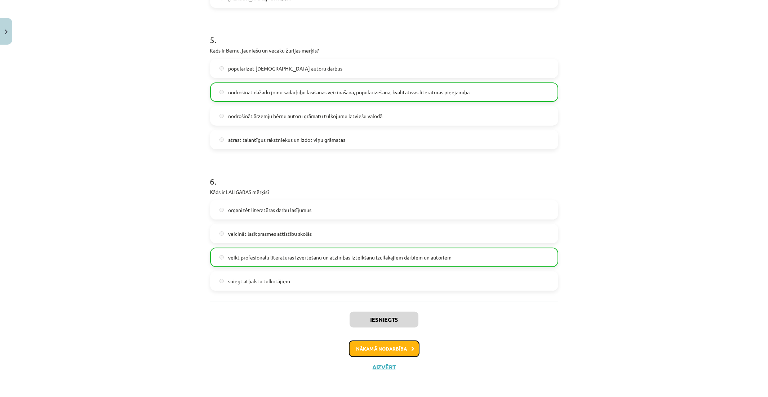
click at [395, 353] on button "Nākamā nodarbība" at bounding box center [384, 349] width 71 height 17
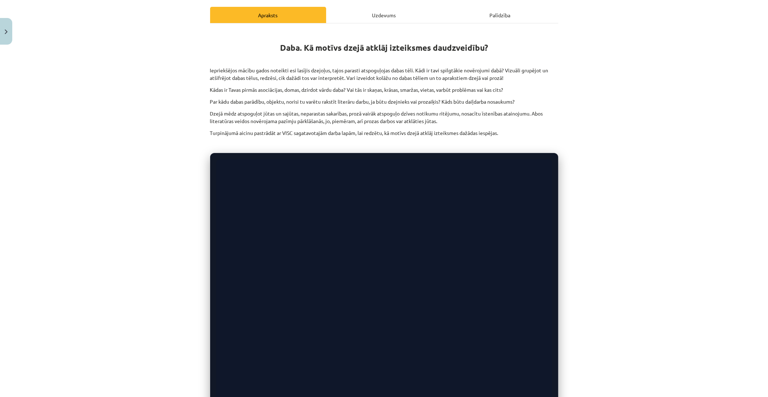
scroll to position [0, 0]
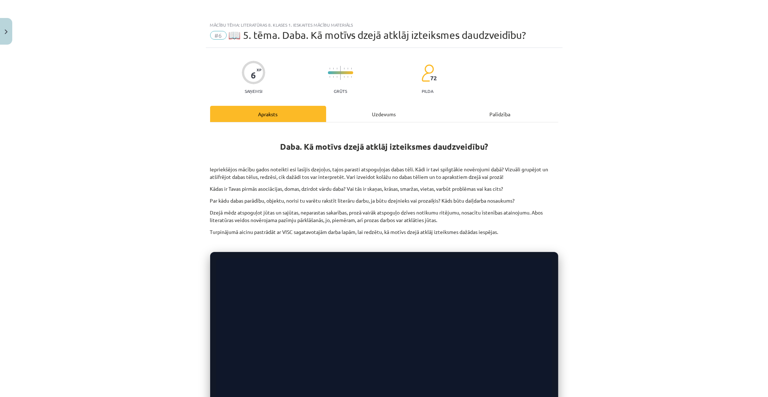
click at [362, 111] on div "Uzdevums" at bounding box center [384, 114] width 116 height 16
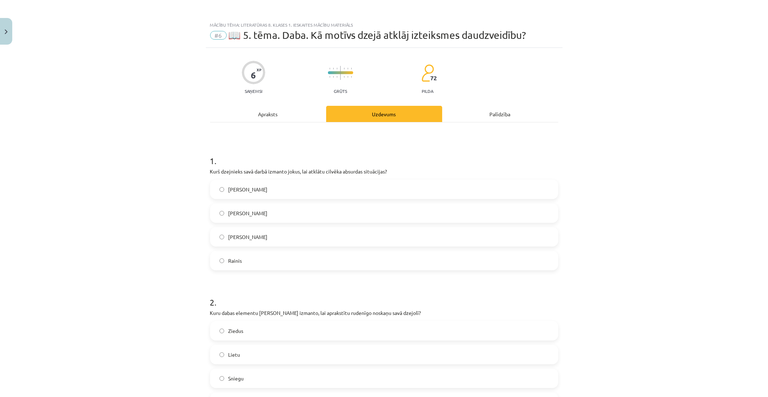
scroll to position [18, 0]
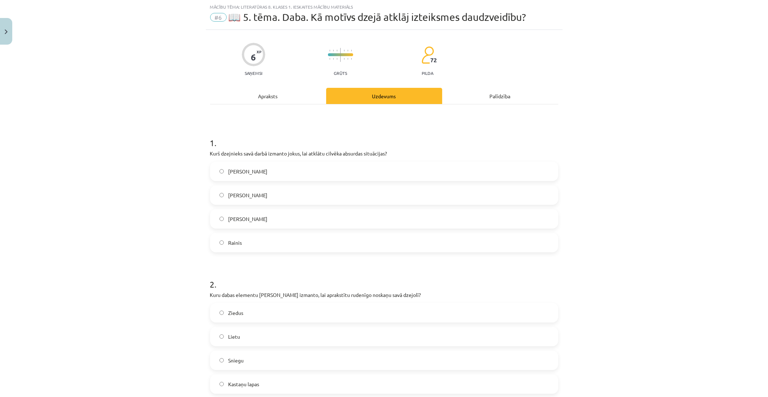
click at [269, 92] on div "Apraksts" at bounding box center [268, 96] width 116 height 16
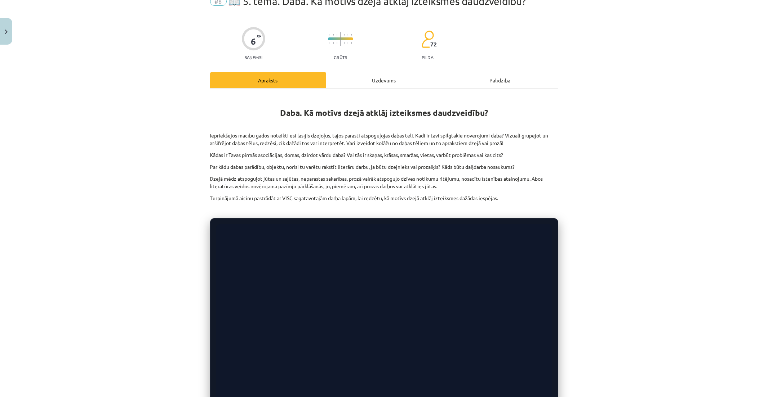
scroll to position [0, 0]
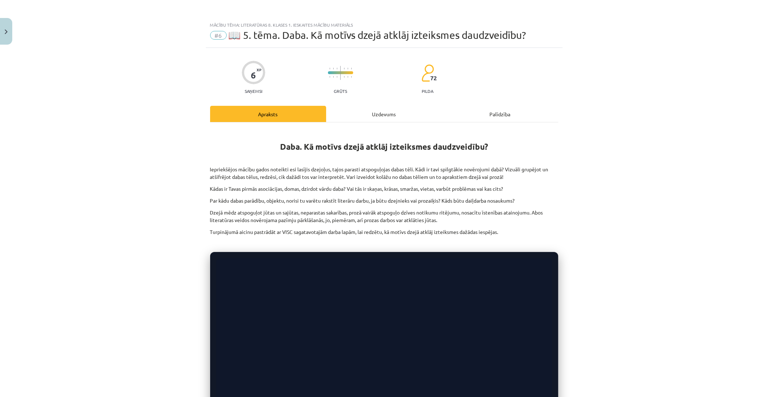
click at [397, 122] on div "Uzdevums" at bounding box center [384, 114] width 116 height 16
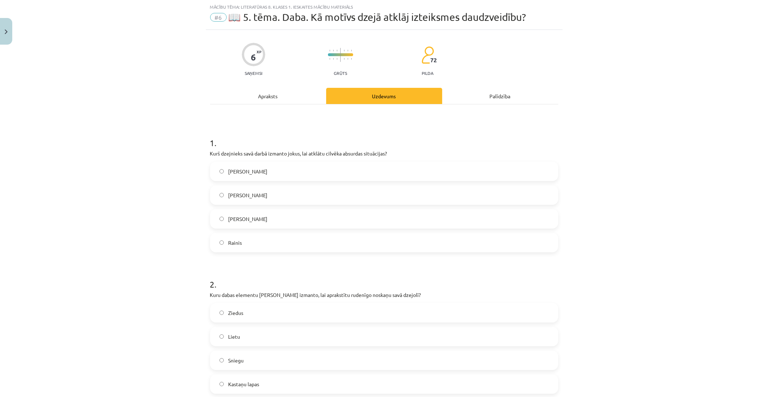
click at [314, 188] on label "[PERSON_NAME]" at bounding box center [384, 195] width 346 height 18
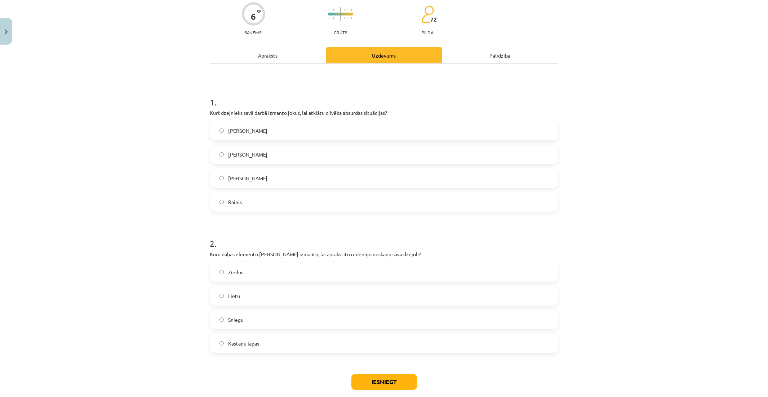
scroll to position [98, 0]
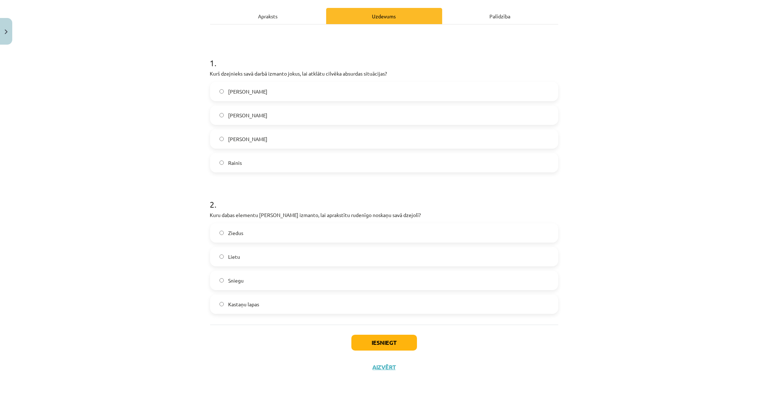
click at [321, 231] on label "Ziedus" at bounding box center [384, 233] width 346 height 18
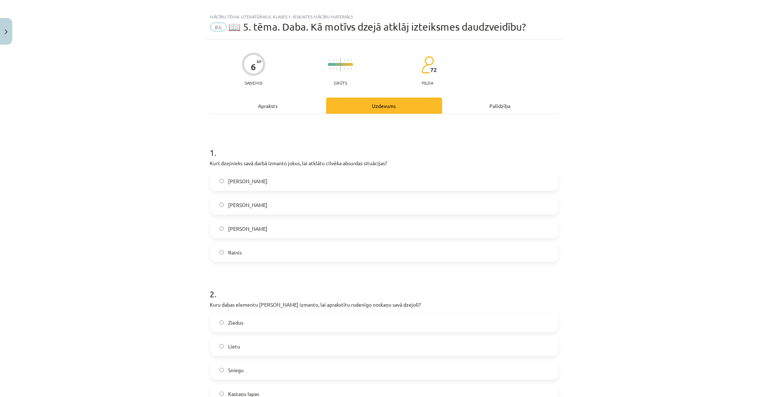
scroll to position [0, 0]
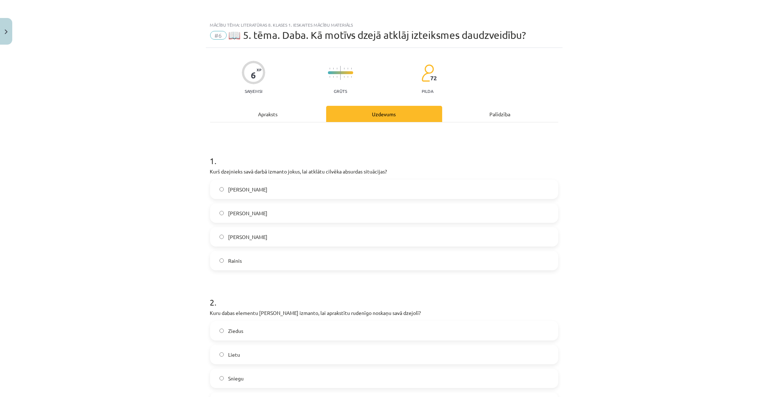
click at [277, 113] on div "Apraksts" at bounding box center [268, 114] width 116 height 16
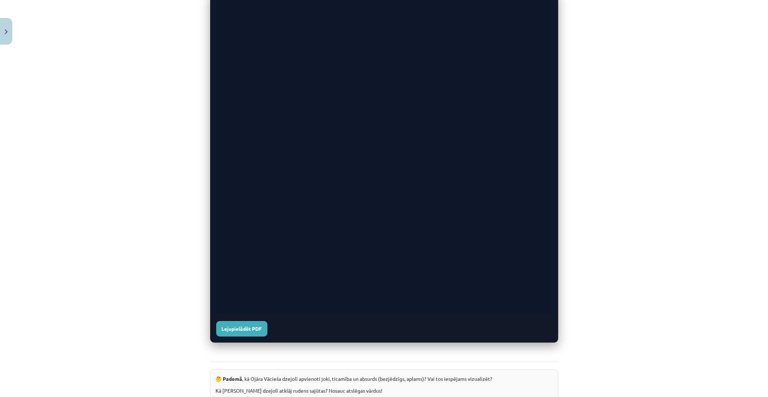
scroll to position [258, 0]
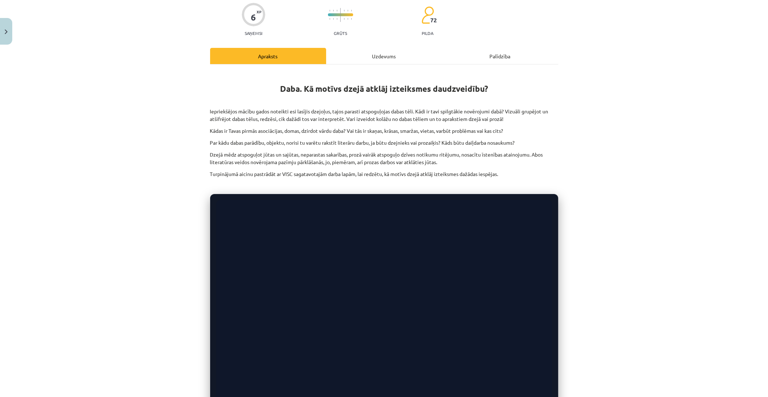
click at [381, 56] on div "Uzdevums" at bounding box center [384, 56] width 116 height 16
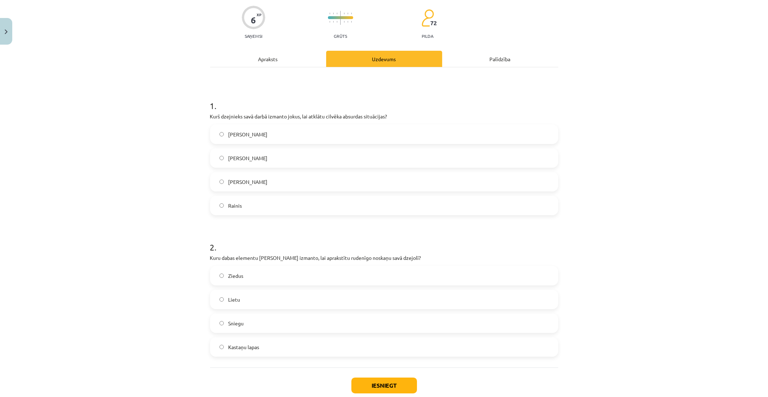
scroll to position [98, 0]
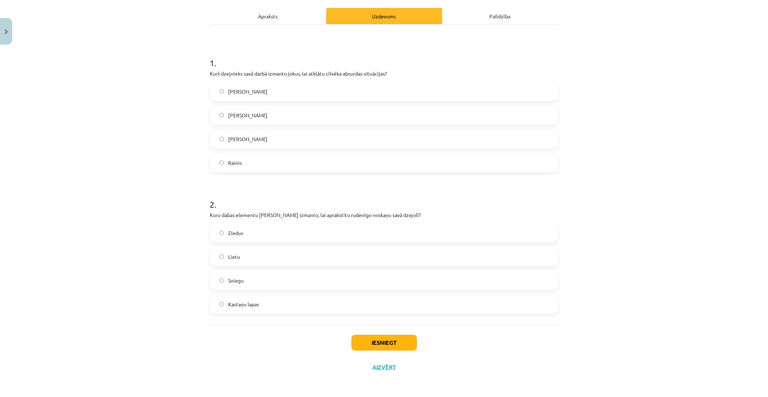
click at [379, 308] on label "Kastaņu lapas" at bounding box center [384, 304] width 346 height 18
click at [397, 343] on button "Iesniegt" at bounding box center [384, 343] width 66 height 16
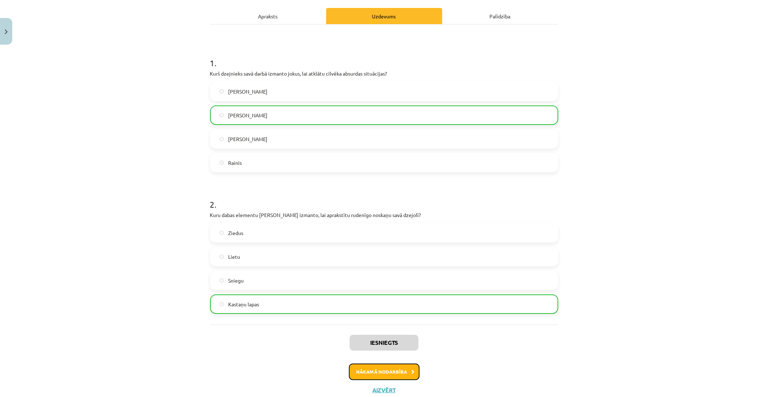
click at [404, 357] on button "Nākamā nodarbība" at bounding box center [384, 372] width 71 height 17
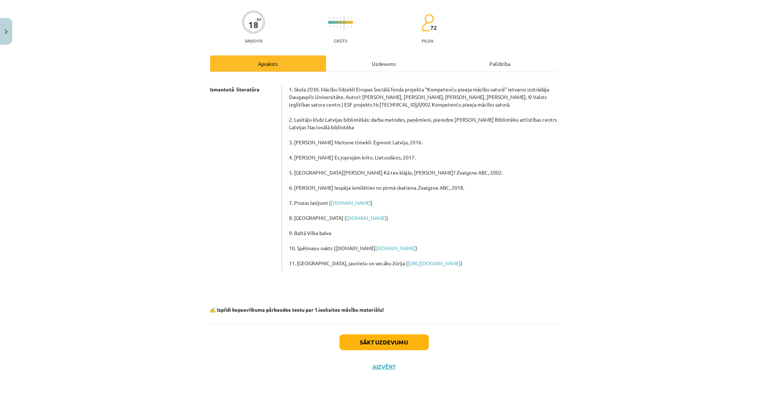
scroll to position [18, 0]
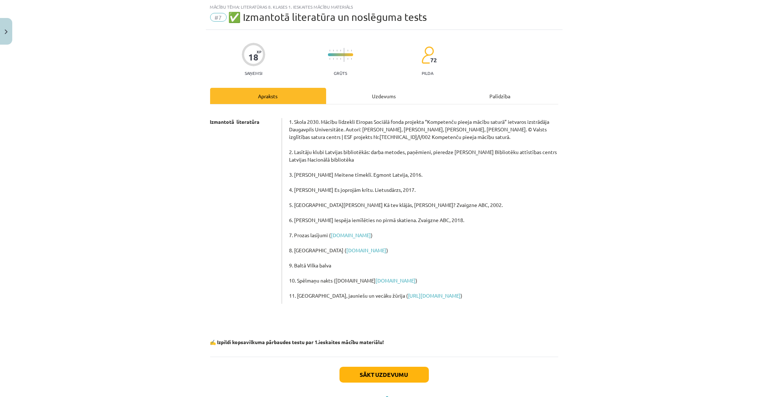
click at [377, 101] on div "Uzdevums" at bounding box center [384, 96] width 116 height 16
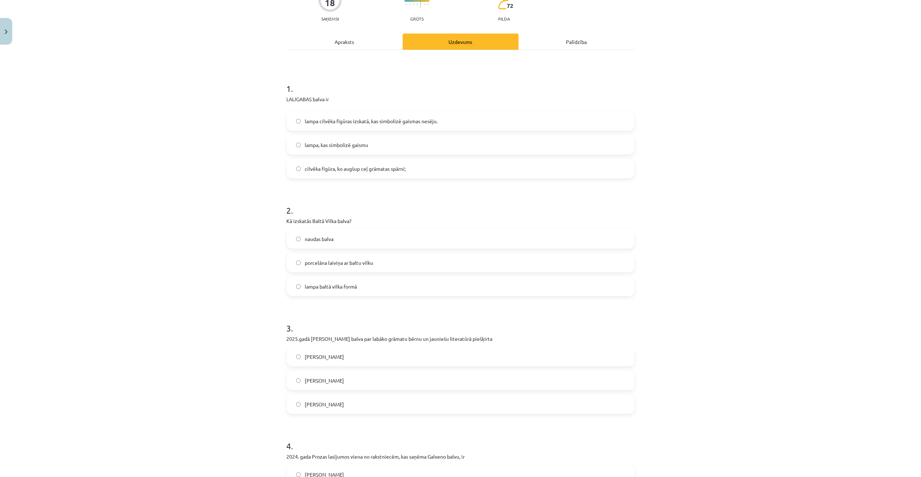
scroll to position [10, 0]
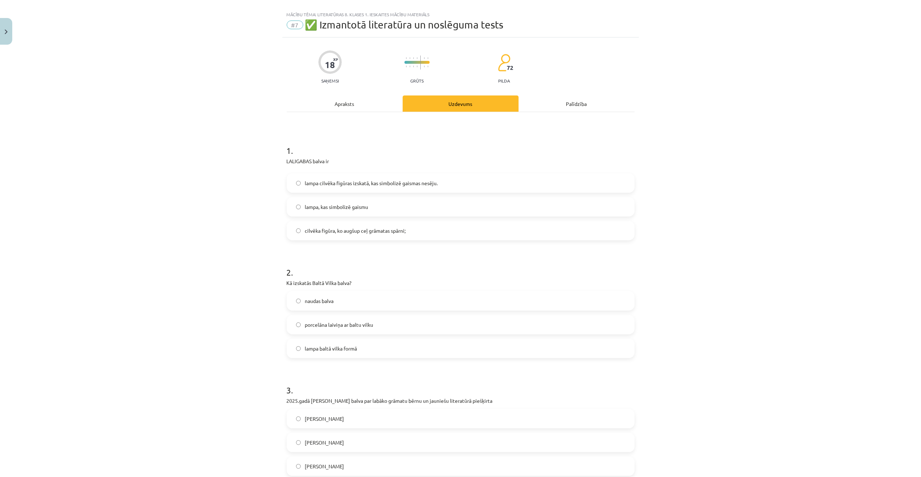
click at [433, 227] on label "cilvēka figūra, ko augšup ceļ grāmatas spārni;" at bounding box center [460, 231] width 346 height 18
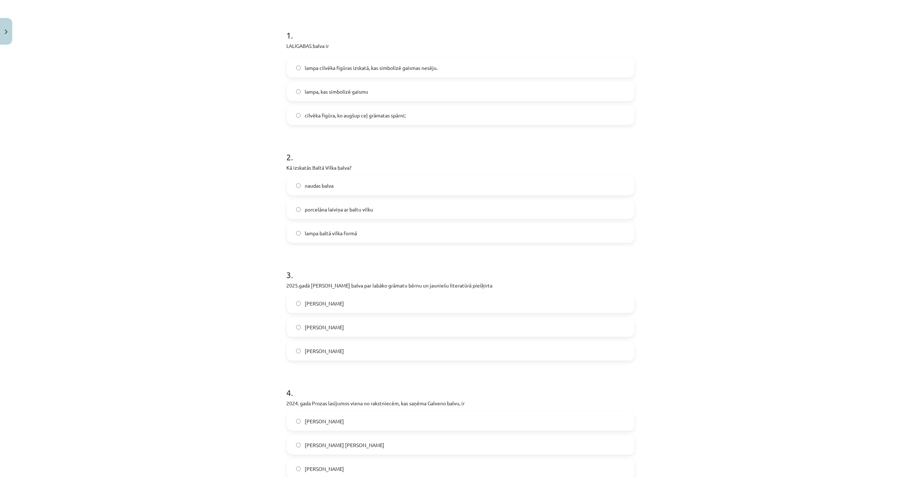
scroll to position [202, 0]
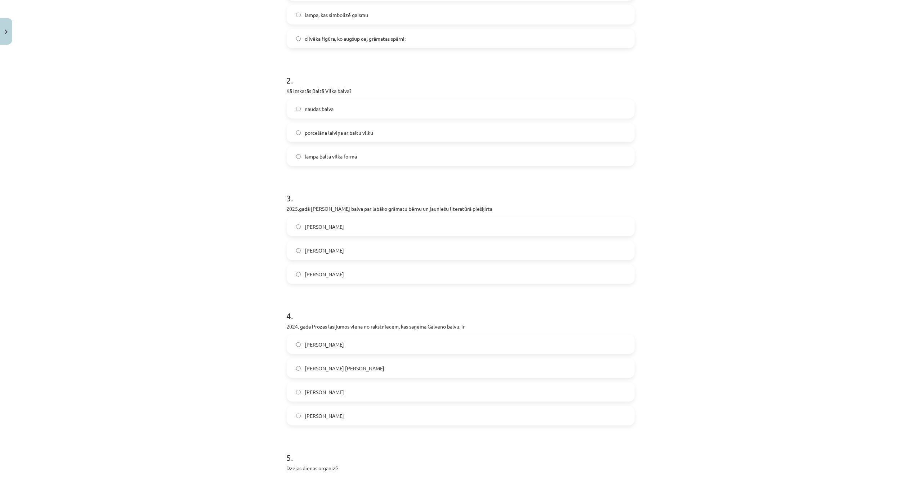
click at [412, 131] on label "porcelāna laiviņa ar baltu vilku" at bounding box center [460, 133] width 346 height 18
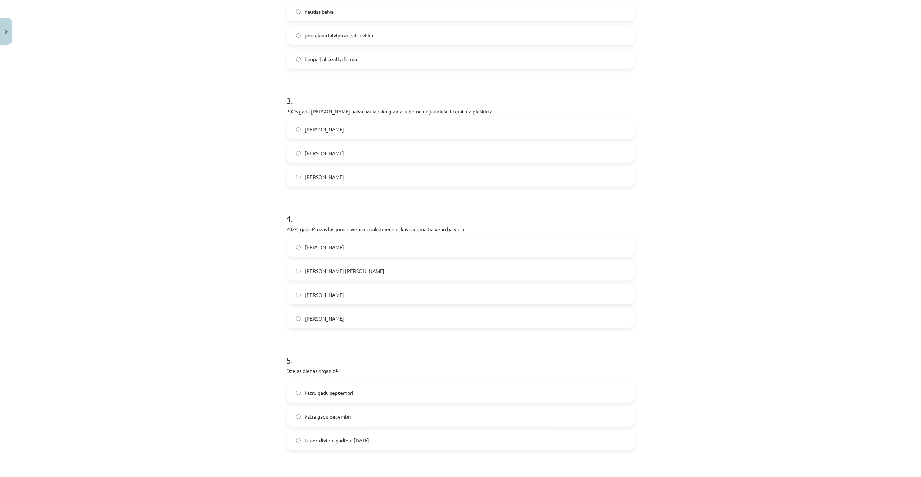
scroll to position [346, 0]
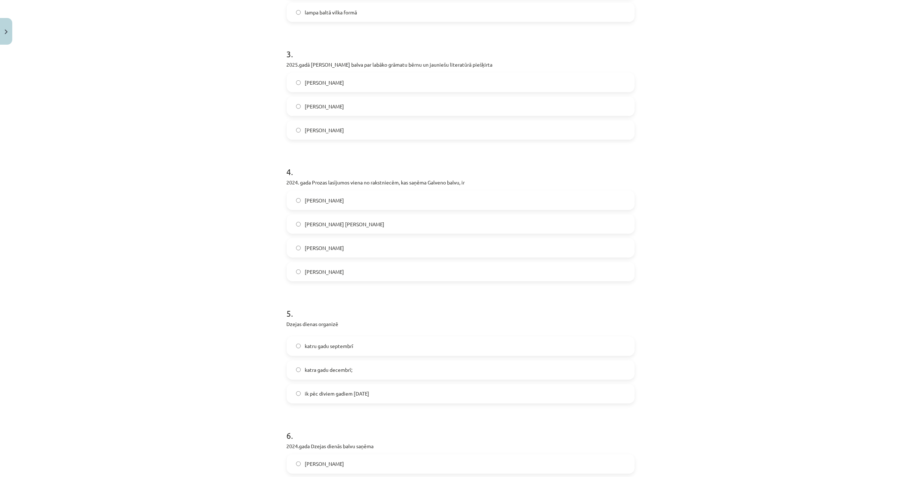
click at [337, 86] on span "[PERSON_NAME]" at bounding box center [324, 83] width 39 height 8
click at [408, 203] on label "[PERSON_NAME]" at bounding box center [460, 200] width 346 height 18
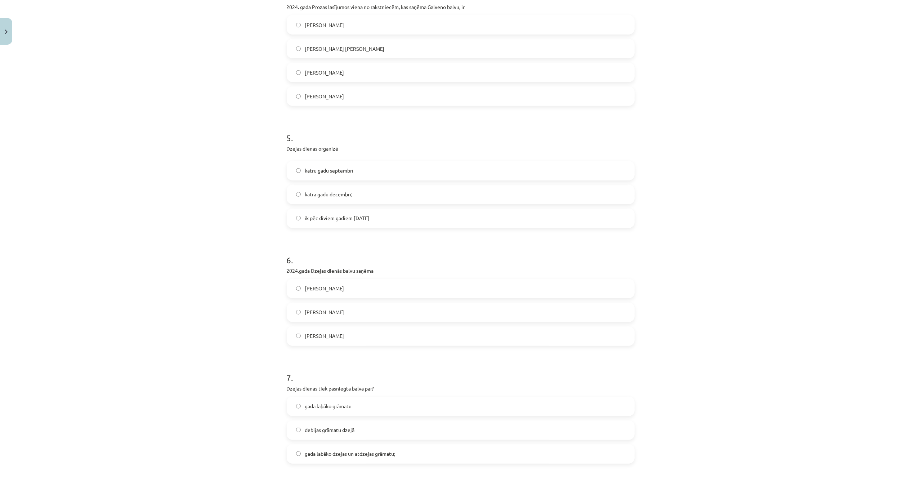
scroll to position [539, 0]
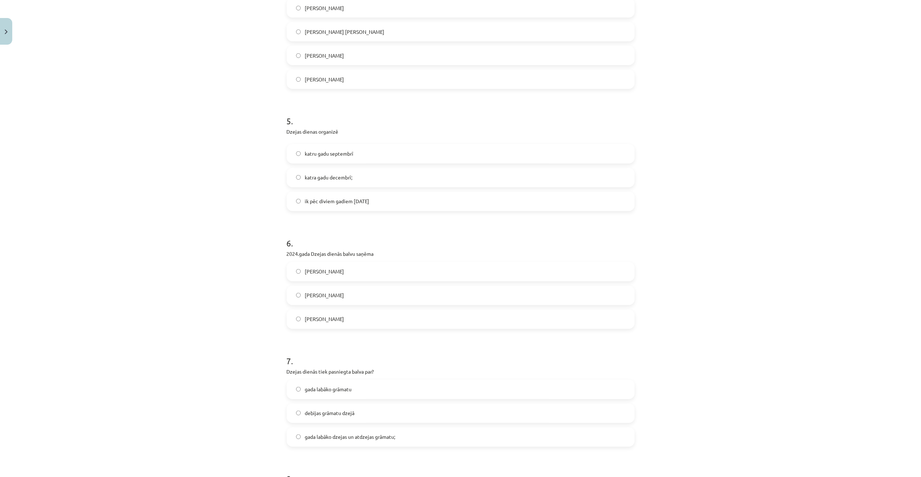
click at [346, 144] on div "katru gadu septembrī" at bounding box center [461, 153] width 348 height 19
click at [360, 151] on label "katru gadu septembrī" at bounding box center [460, 154] width 346 height 18
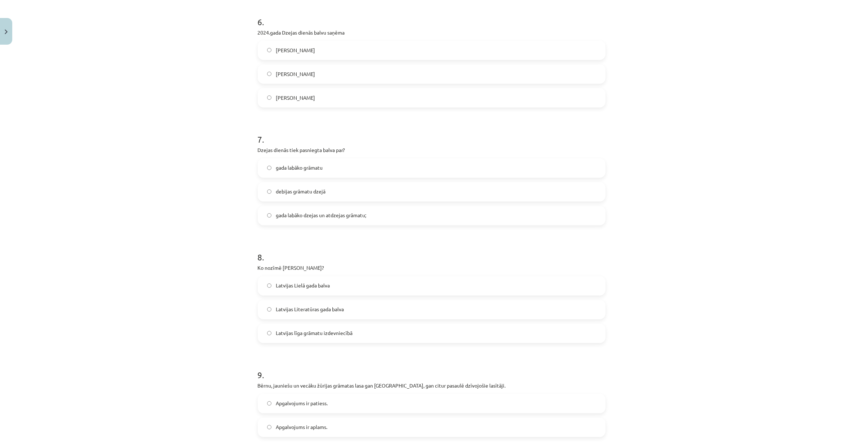
scroll to position [775, 0]
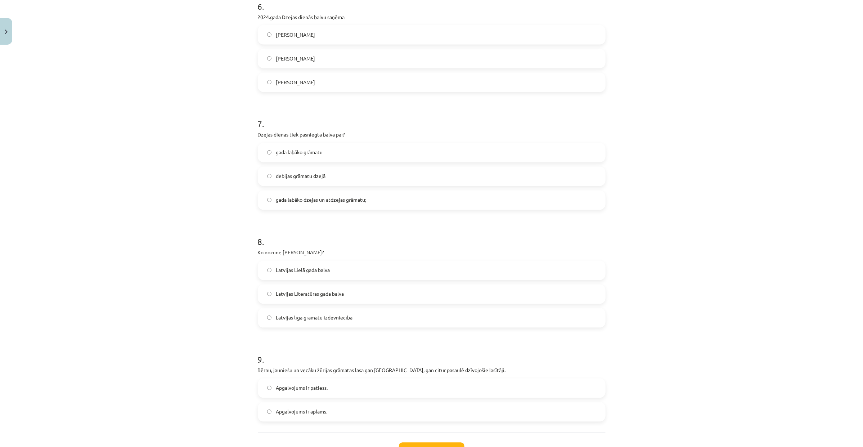
click at [382, 357] on label "Apgalvojums ir aplams." at bounding box center [432, 412] width 346 height 18
click at [382, 269] on label "Latvijas Lielā gada balva" at bounding box center [432, 270] width 346 height 18
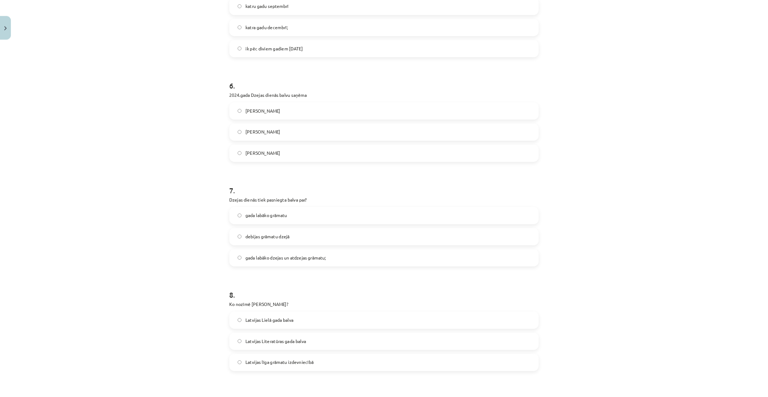
scroll to position [685, 0]
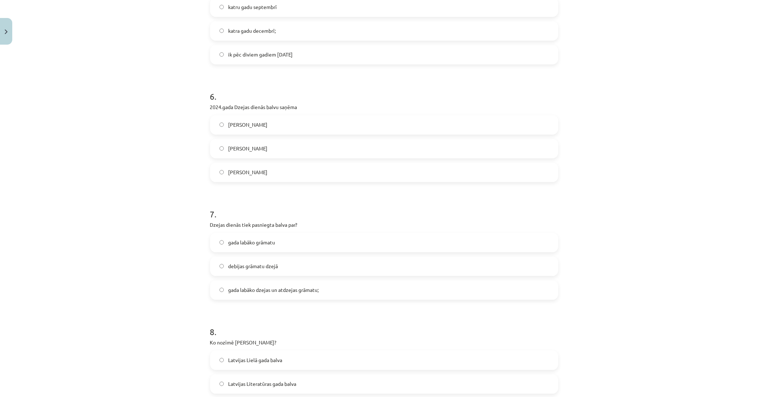
click at [422, 246] on label "gada labāko grāmatu" at bounding box center [384, 243] width 346 height 18
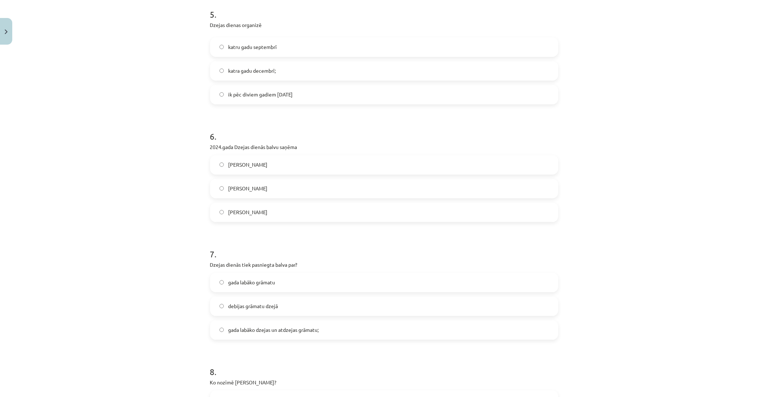
scroll to position [605, 0]
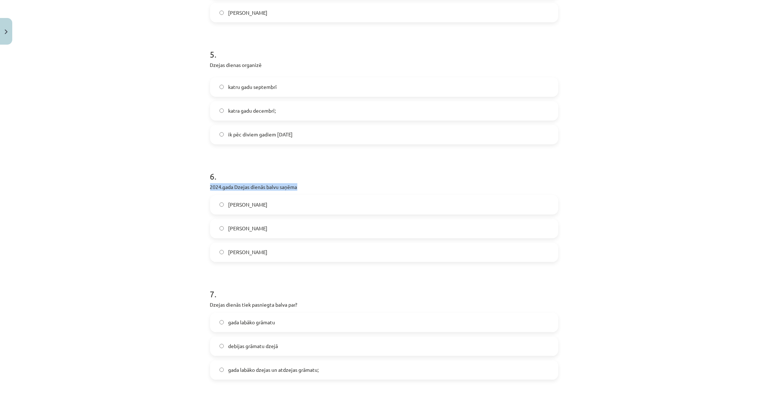
drag, startPoint x: 207, startPoint y: 188, endPoint x: 296, endPoint y: 188, distance: 88.2
click at [296, 188] on p "2024.gada Dzejas dienās balvu saņēma" at bounding box center [384, 187] width 348 height 8
click at [271, 211] on label "[PERSON_NAME]" at bounding box center [384, 205] width 346 height 18
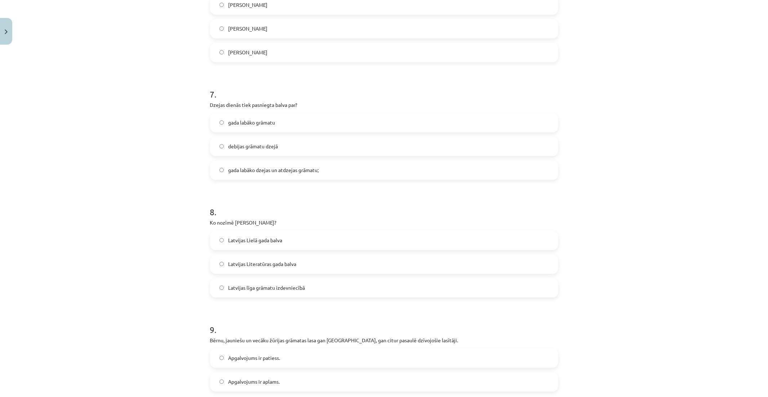
scroll to position [883, 0]
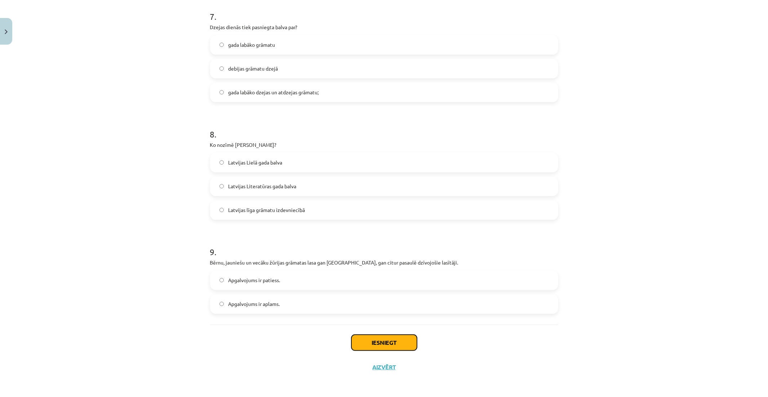
click at [390, 341] on button "Iesniegt" at bounding box center [384, 343] width 66 height 16
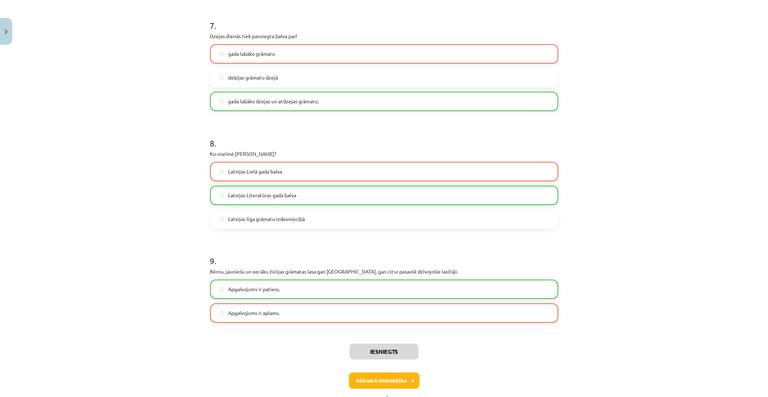
scroll to position [906, 0]
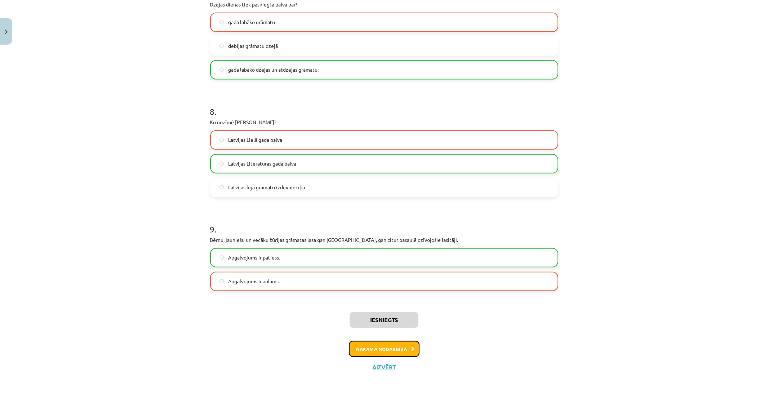
click at [412, 344] on button "Nākamā nodarbība" at bounding box center [384, 349] width 71 height 17
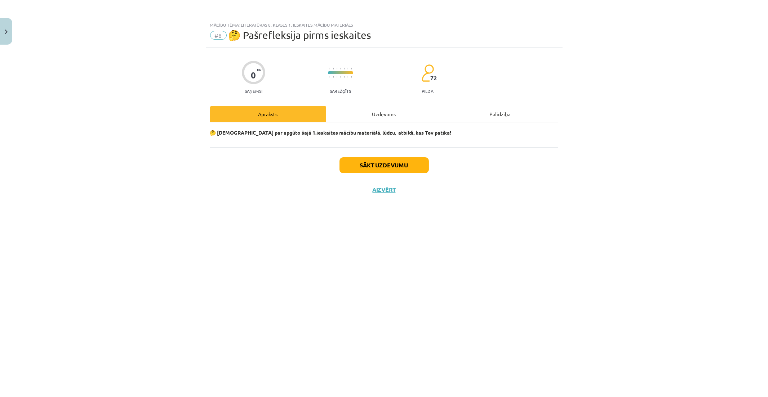
click at [402, 120] on div "Uzdevums" at bounding box center [384, 114] width 116 height 16
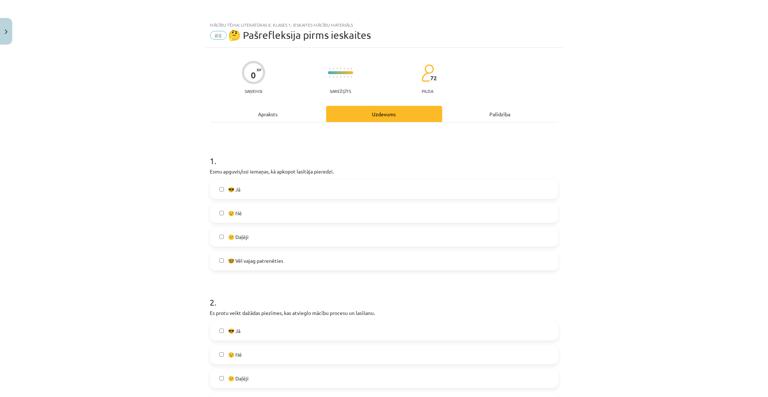
click at [316, 256] on label "🤓 Vēl vajag patrenēties" at bounding box center [384, 261] width 346 height 18
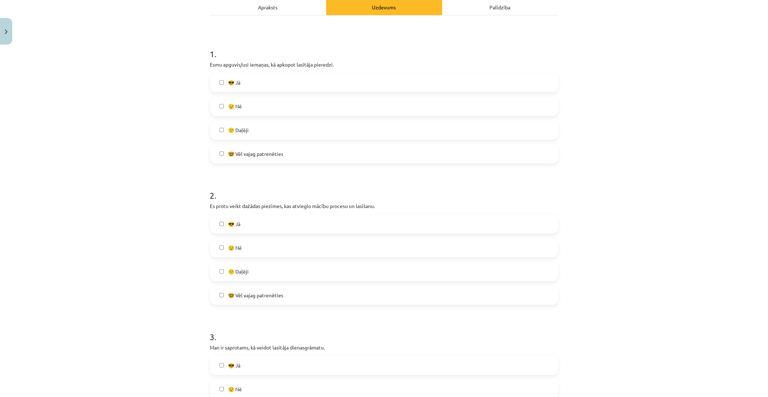
scroll to position [160, 0]
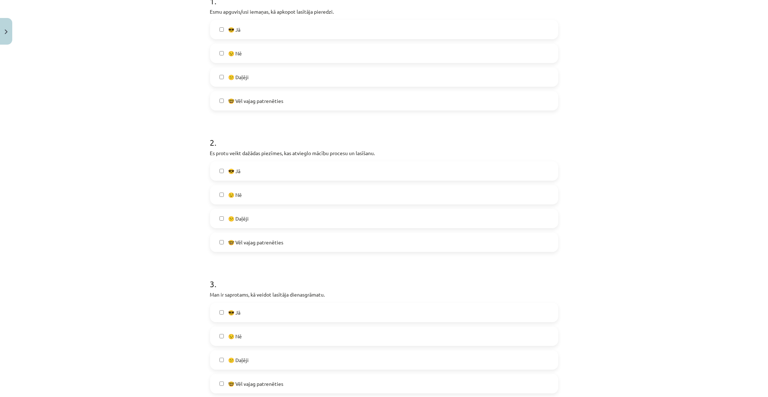
click at [285, 222] on label "😕 Daļēji" at bounding box center [384, 219] width 346 height 18
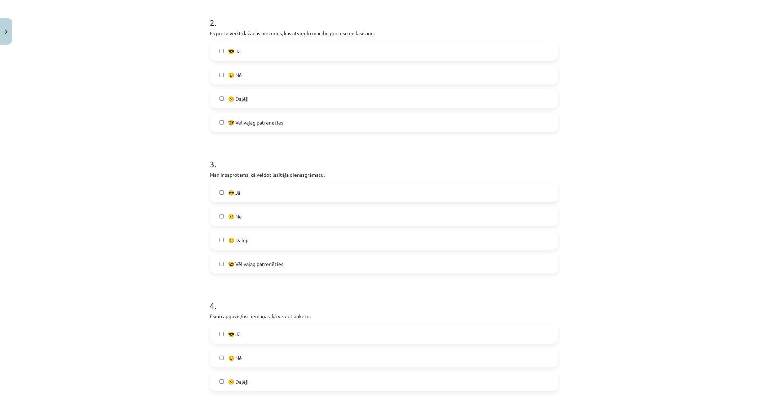
scroll to position [320, 0]
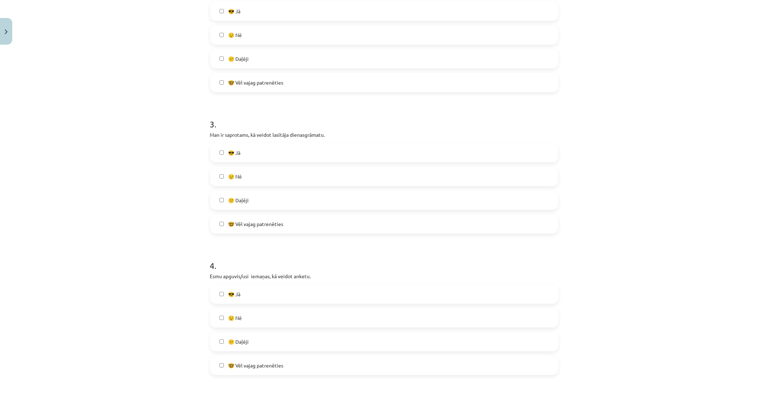
click at [256, 157] on label "😎 Jā" at bounding box center [384, 153] width 346 height 18
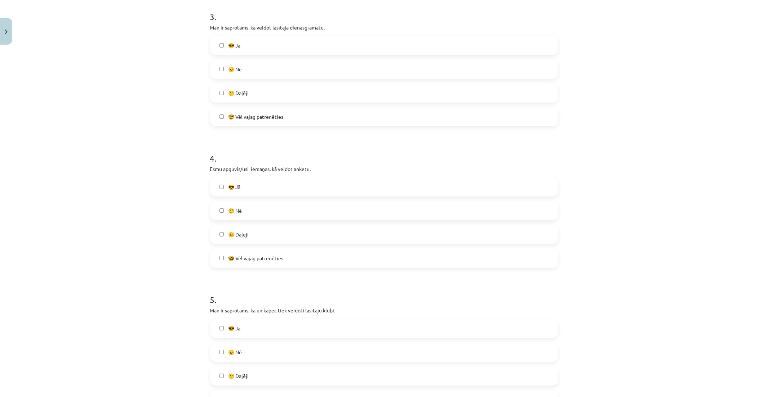
scroll to position [440, 0]
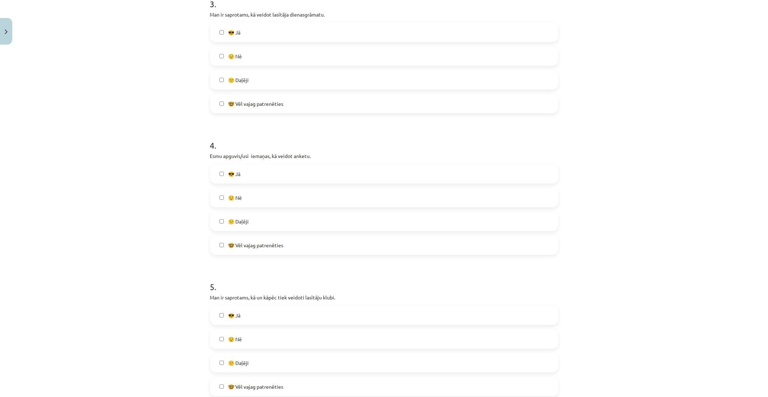
click at [282, 175] on label "😎 Jā" at bounding box center [384, 174] width 346 height 18
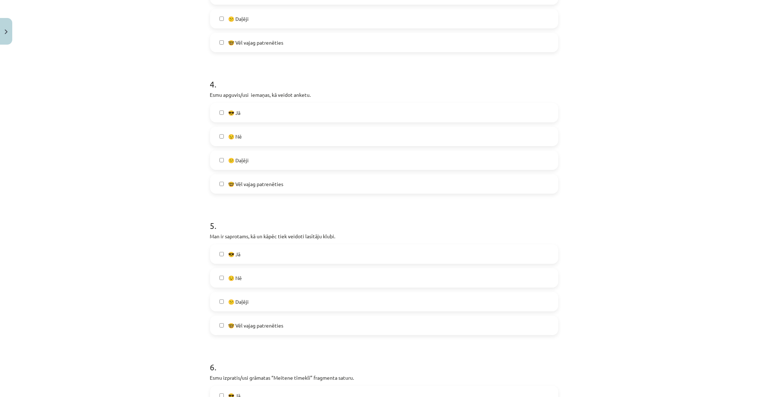
scroll to position [560, 0]
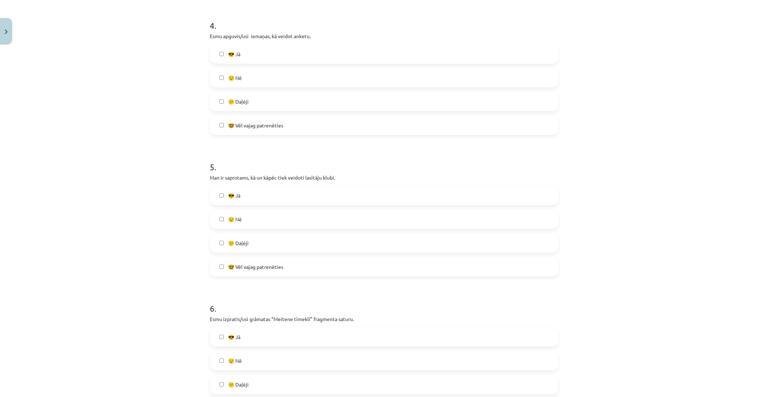
click at [291, 194] on label "😎 Jā" at bounding box center [384, 196] width 346 height 18
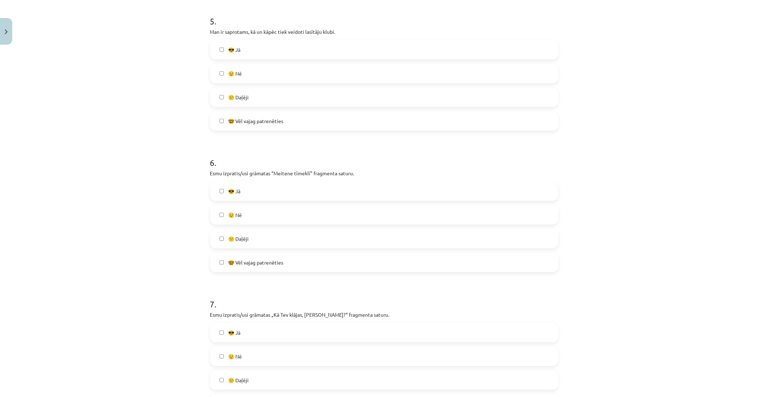
scroll to position [720, 0]
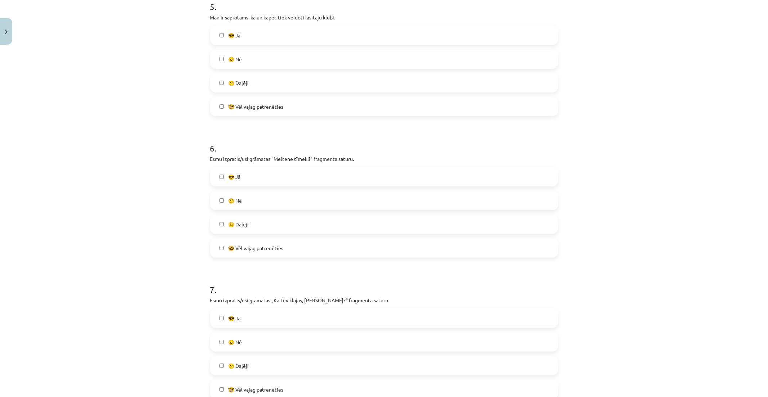
click at [247, 175] on label "😎 Jā" at bounding box center [384, 177] width 346 height 18
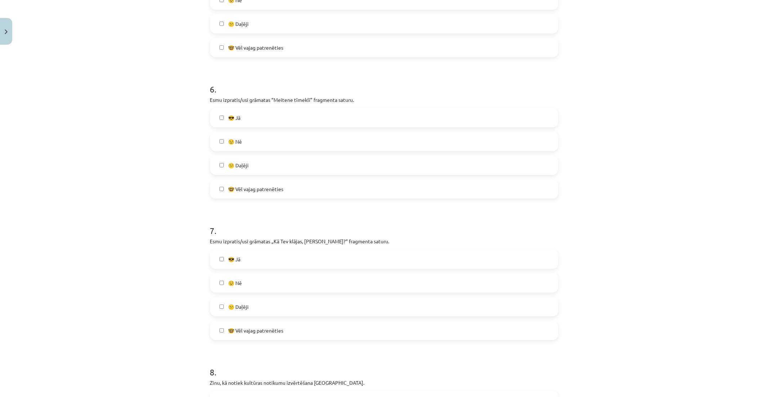
scroll to position [880, 0]
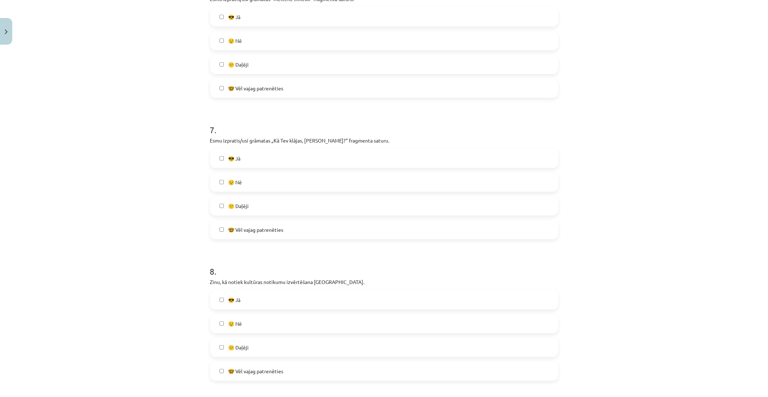
click at [328, 160] on label "😎 Jā" at bounding box center [384, 158] width 346 height 18
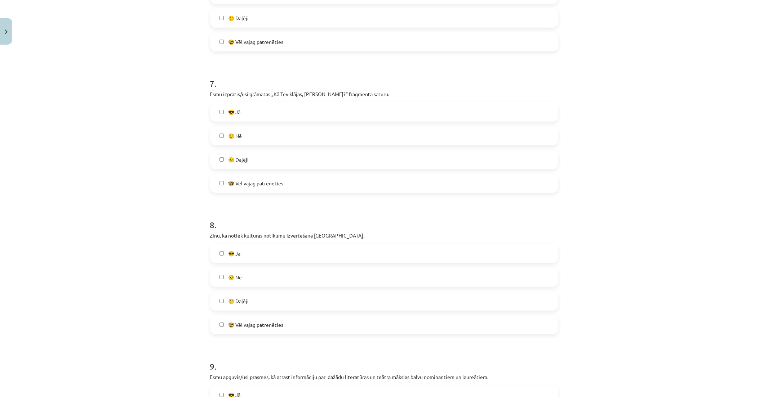
scroll to position [1000, 0]
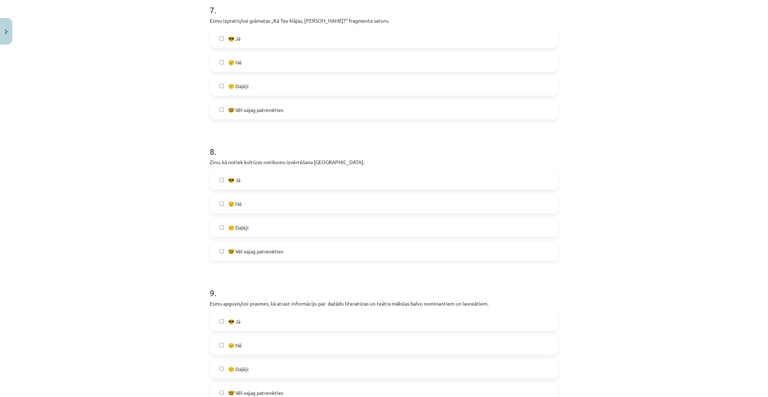
click at [316, 227] on label "😕 Daļēji" at bounding box center [384, 228] width 346 height 18
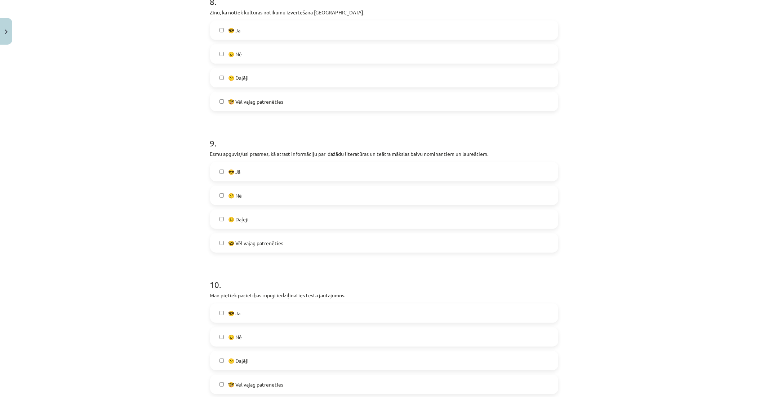
scroll to position [1200, 0]
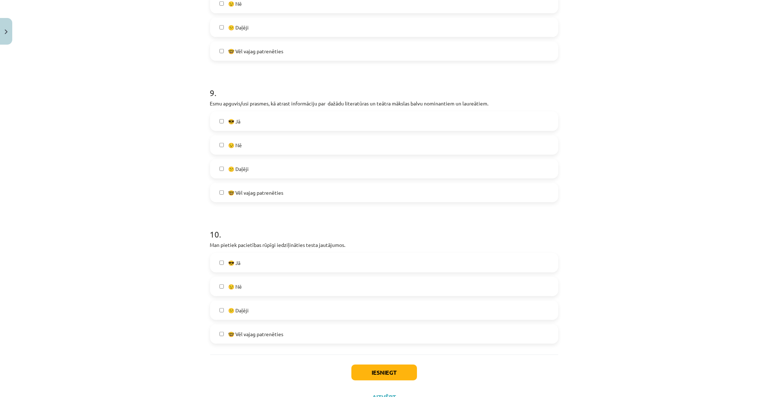
click at [294, 169] on label "😕 Daļēji" at bounding box center [384, 169] width 346 height 18
click at [269, 338] on label "🤓 Vēl vajag patrenēties" at bounding box center [384, 334] width 346 height 18
click at [395, 357] on button "Iesniegt" at bounding box center [384, 373] width 66 height 16
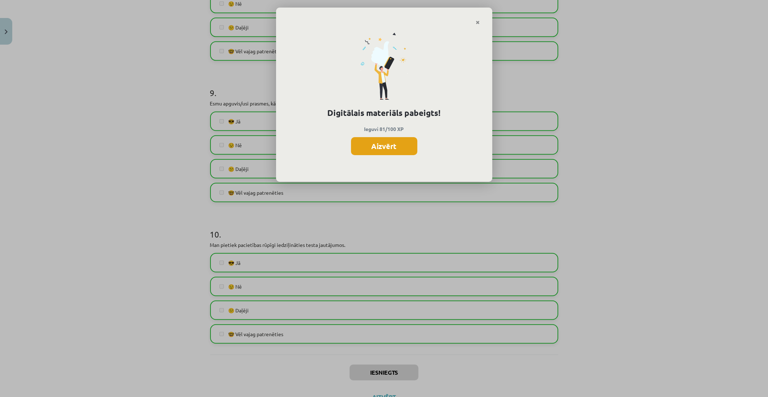
click at [398, 148] on button "Aizvērt" at bounding box center [384, 146] width 66 height 18
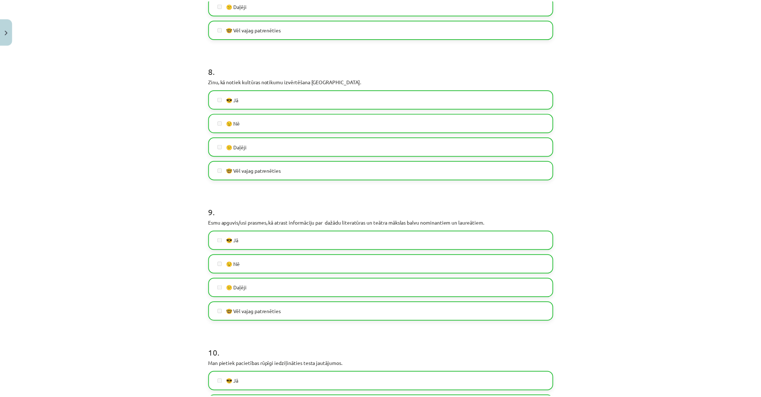
scroll to position [1081, 0]
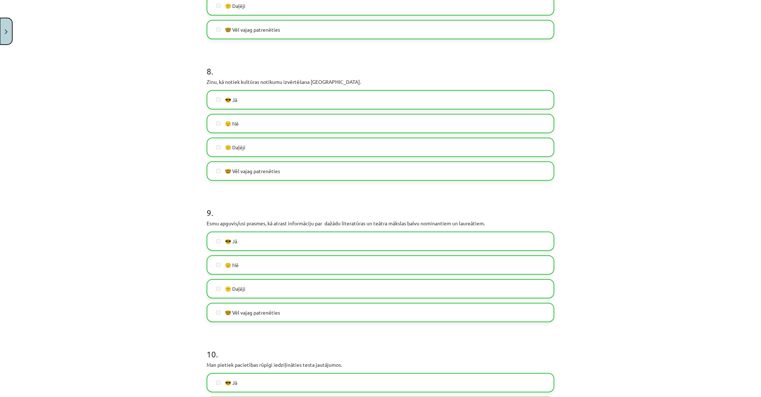
click at [10, 37] on button "Close" at bounding box center [6, 31] width 12 height 27
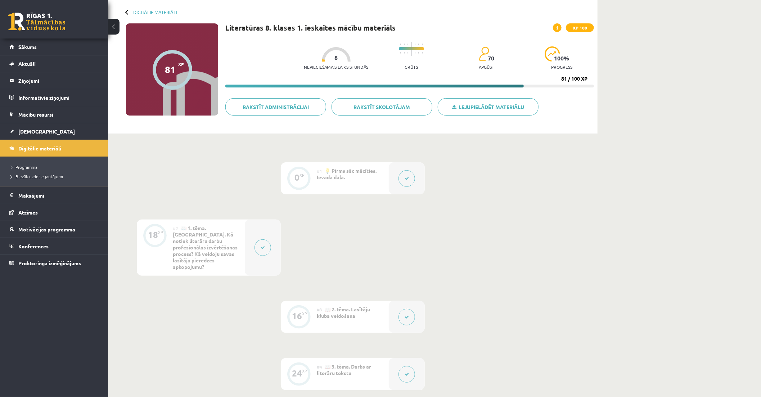
scroll to position [23, 0]
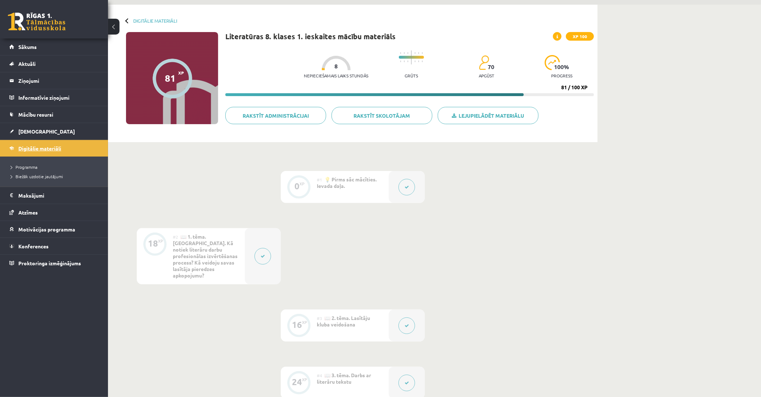
click at [67, 147] on link "Digitālie materiāli" at bounding box center [54, 148] width 90 height 17
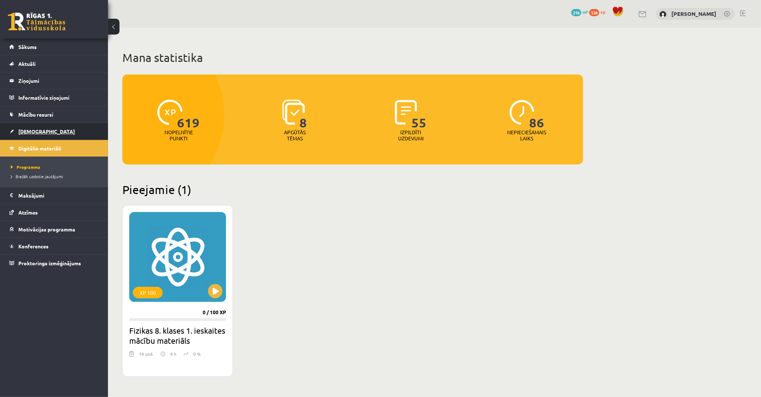
click at [50, 135] on link "[DEMOGRAPHIC_DATA]" at bounding box center [54, 131] width 90 height 17
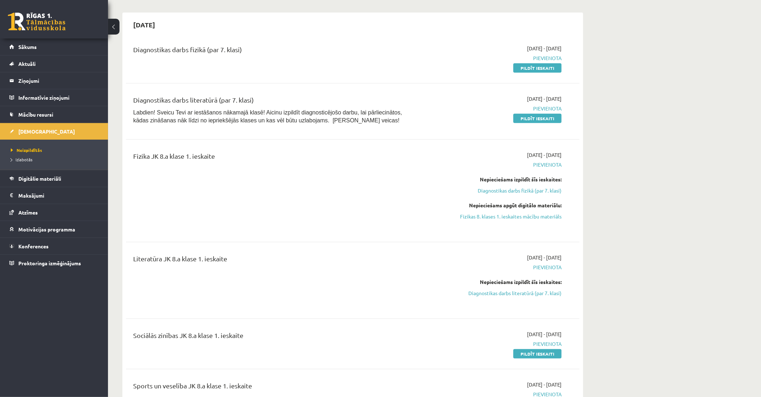
scroll to position [200, 0]
